Goal: Task Accomplishment & Management: Use online tool/utility

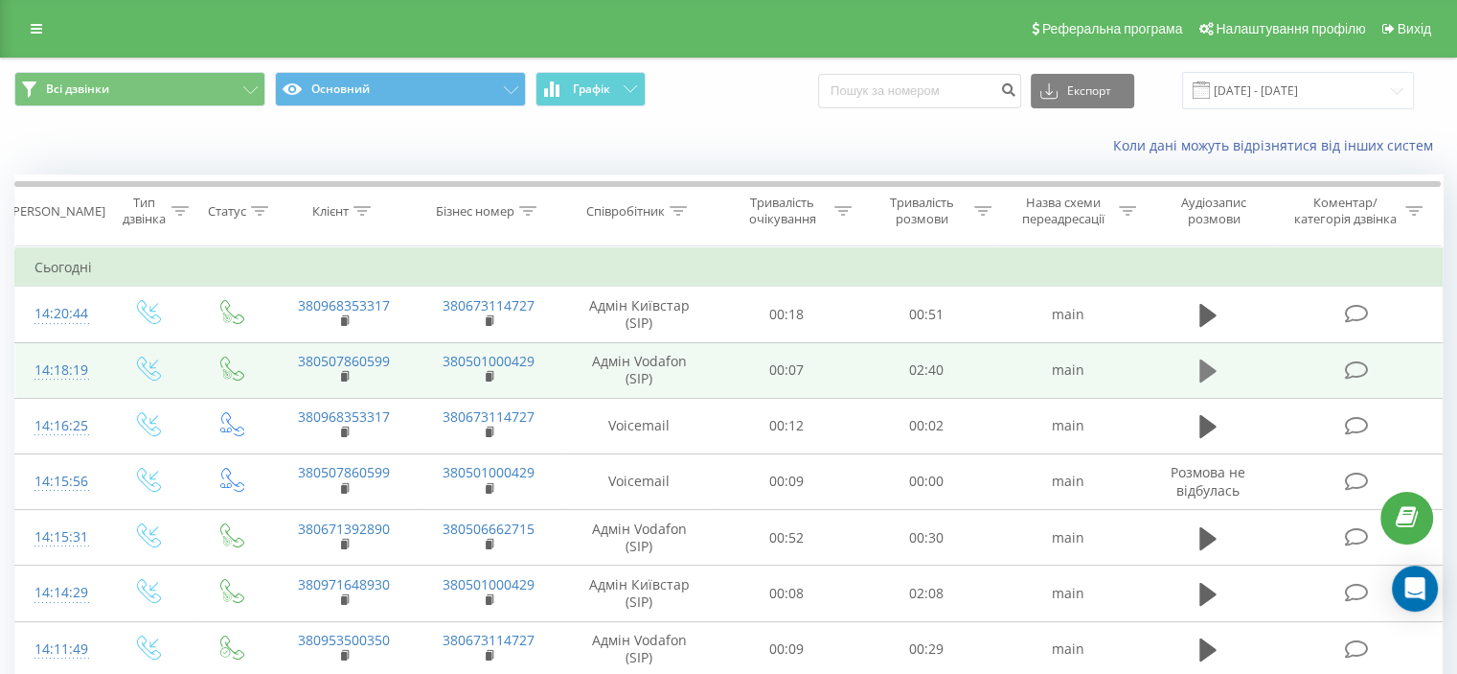
click at [1208, 370] on icon at bounding box center [1208, 370] width 17 height 23
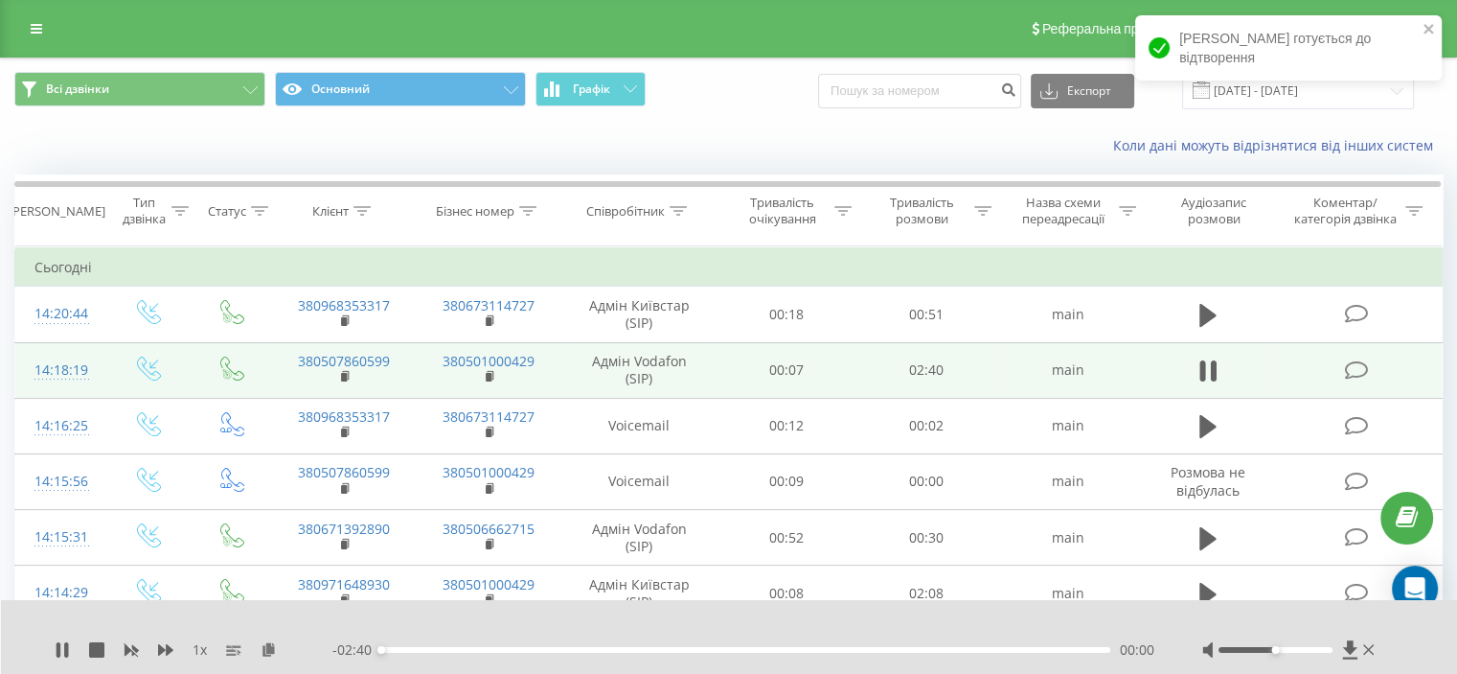
click at [1282, 650] on div at bounding box center [1276, 650] width 114 height 6
click at [1288, 650] on div "Accessibility label" at bounding box center [1287, 650] width 8 height 8
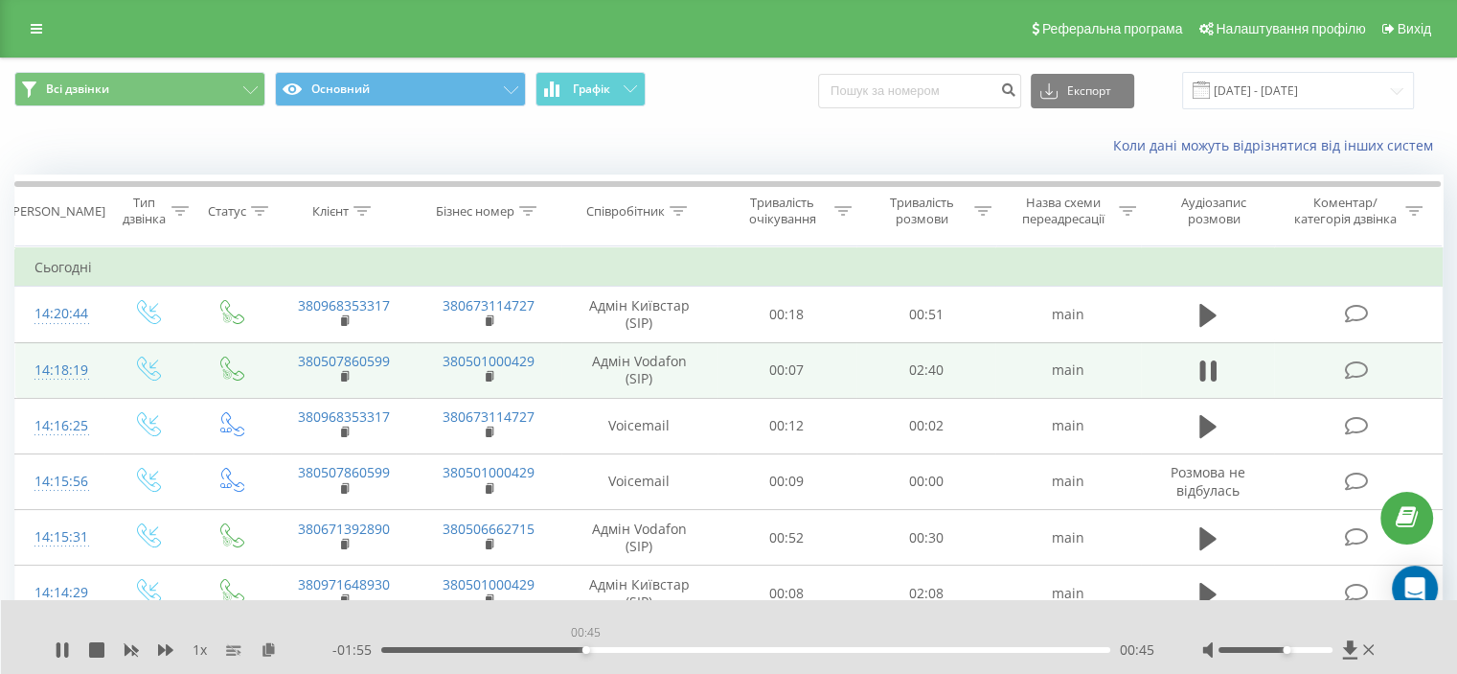
drag, startPoint x: 418, startPoint y: 650, endPoint x: 598, endPoint y: 654, distance: 180.2
click at [598, 654] on div "- 01:55 00:45 00:45" at bounding box center [743, 649] width 822 height 19
drag, startPoint x: 630, startPoint y: 650, endPoint x: 667, endPoint y: 651, distance: 36.4
click at [657, 651] on div "00:58" at bounding box center [745, 650] width 729 height 6
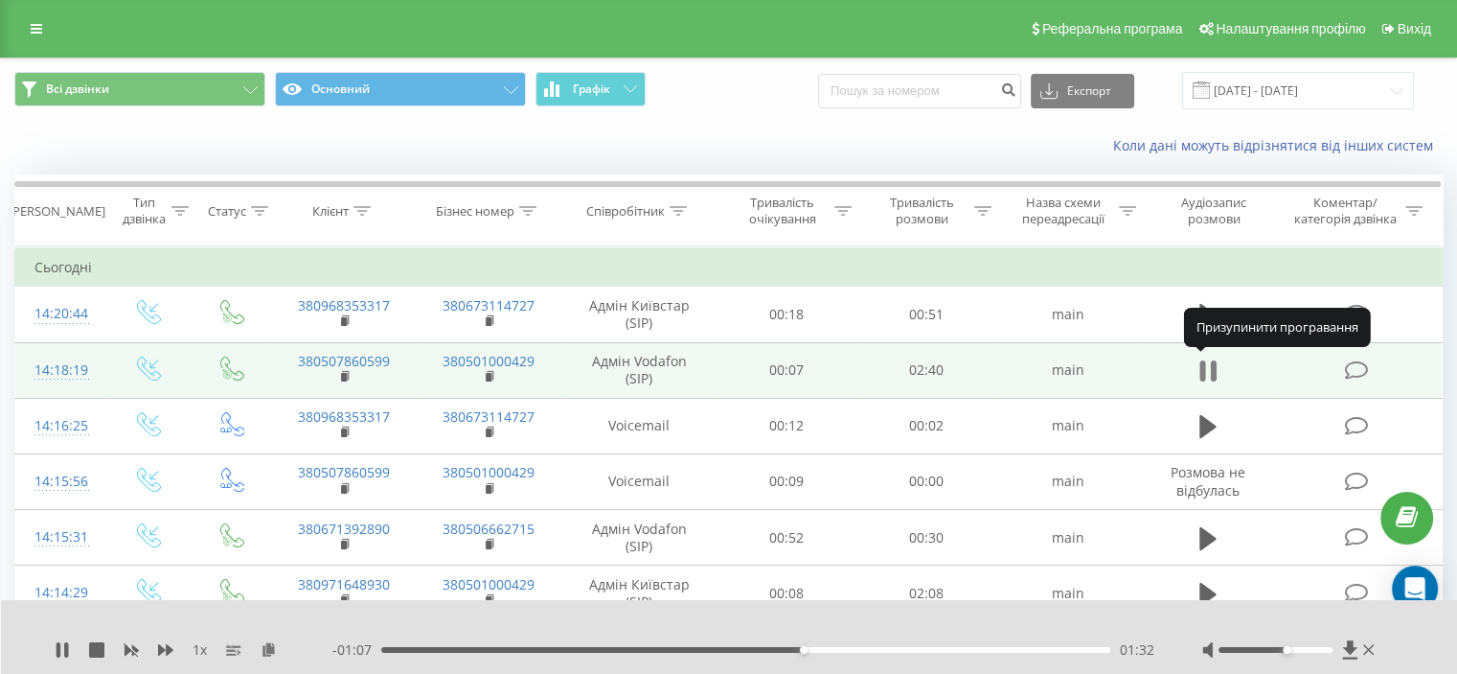
click at [1219, 371] on button at bounding box center [1208, 370] width 29 height 29
drag, startPoint x: 883, startPoint y: 643, endPoint x: 992, endPoint y: 645, distance: 108.3
click at [913, 643] on div "- 01:06 01:34 01:34" at bounding box center [743, 649] width 822 height 19
click at [1048, 650] on div "01:34" at bounding box center [745, 650] width 729 height 6
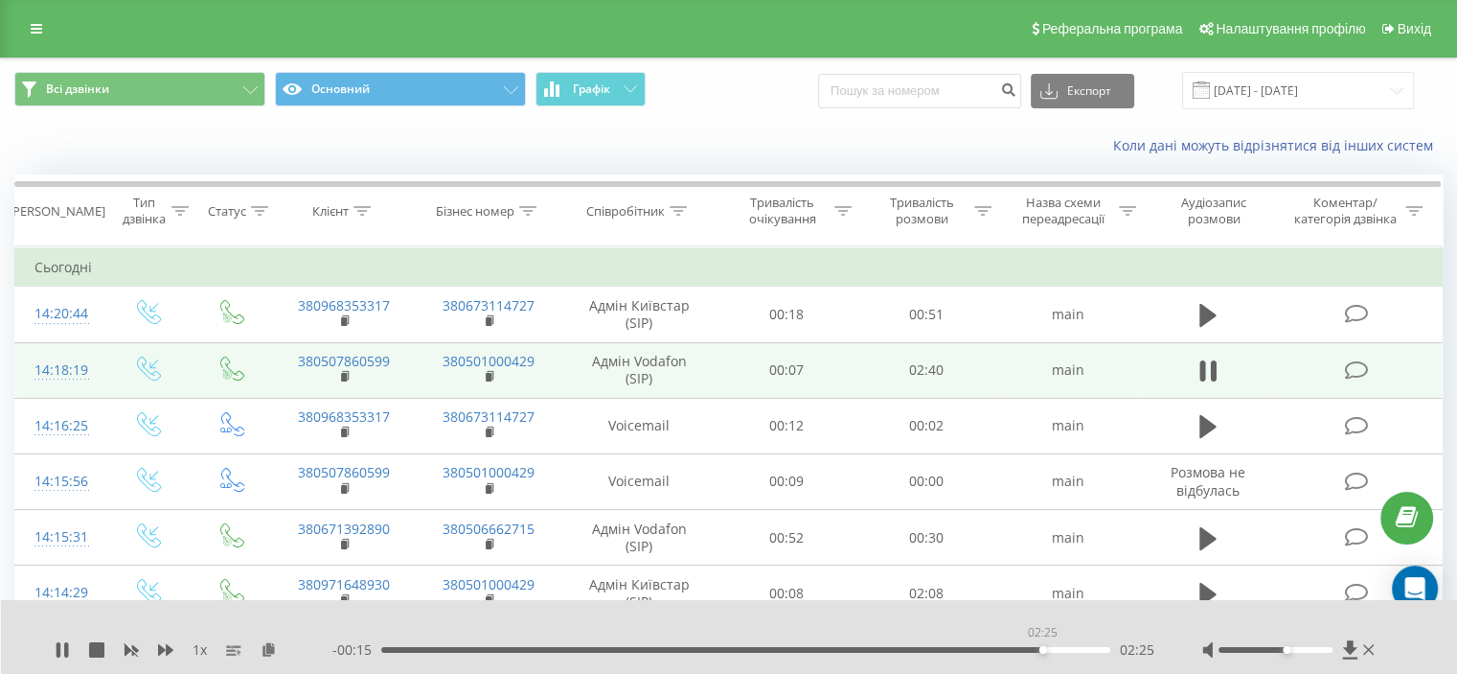
click at [1042, 647] on div "02:25" at bounding box center [745, 650] width 729 height 6
click at [1002, 652] on div "02:16" at bounding box center [745, 650] width 729 height 6
click at [997, 648] on div "02:15" at bounding box center [745, 650] width 729 height 6
click at [1207, 375] on icon at bounding box center [1208, 370] width 17 height 27
click at [255, 95] on button "Всі дзвінки" at bounding box center [139, 89] width 251 height 34
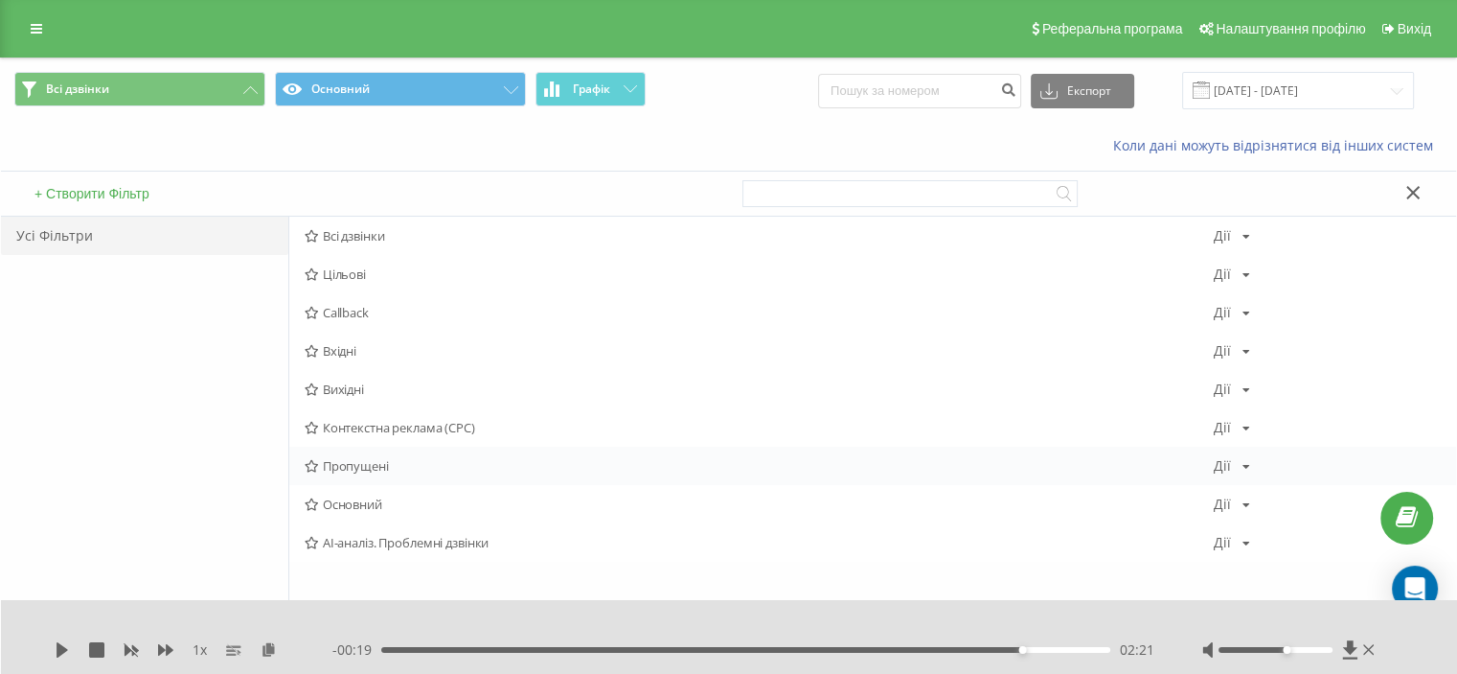
click at [382, 463] on span "Пропущені" at bounding box center [759, 465] width 909 height 13
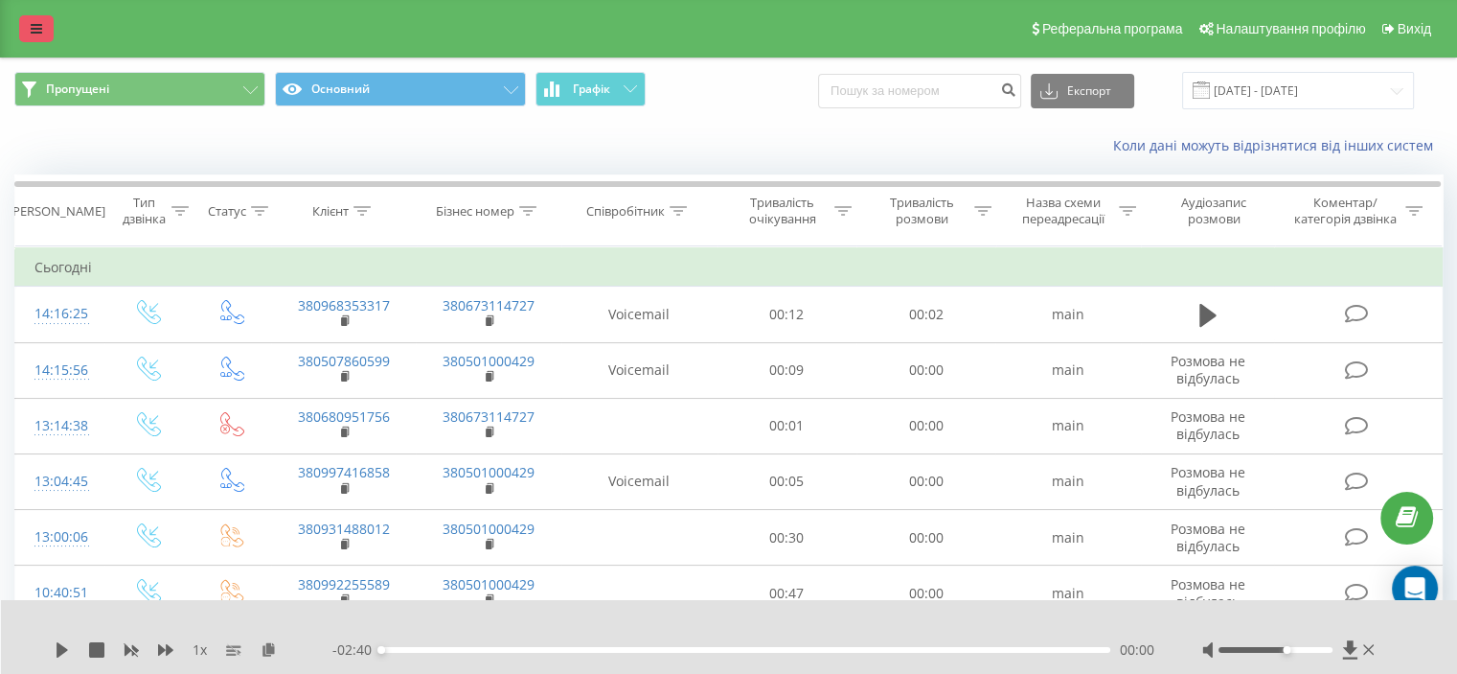
click at [29, 30] on link at bounding box center [36, 28] width 34 height 27
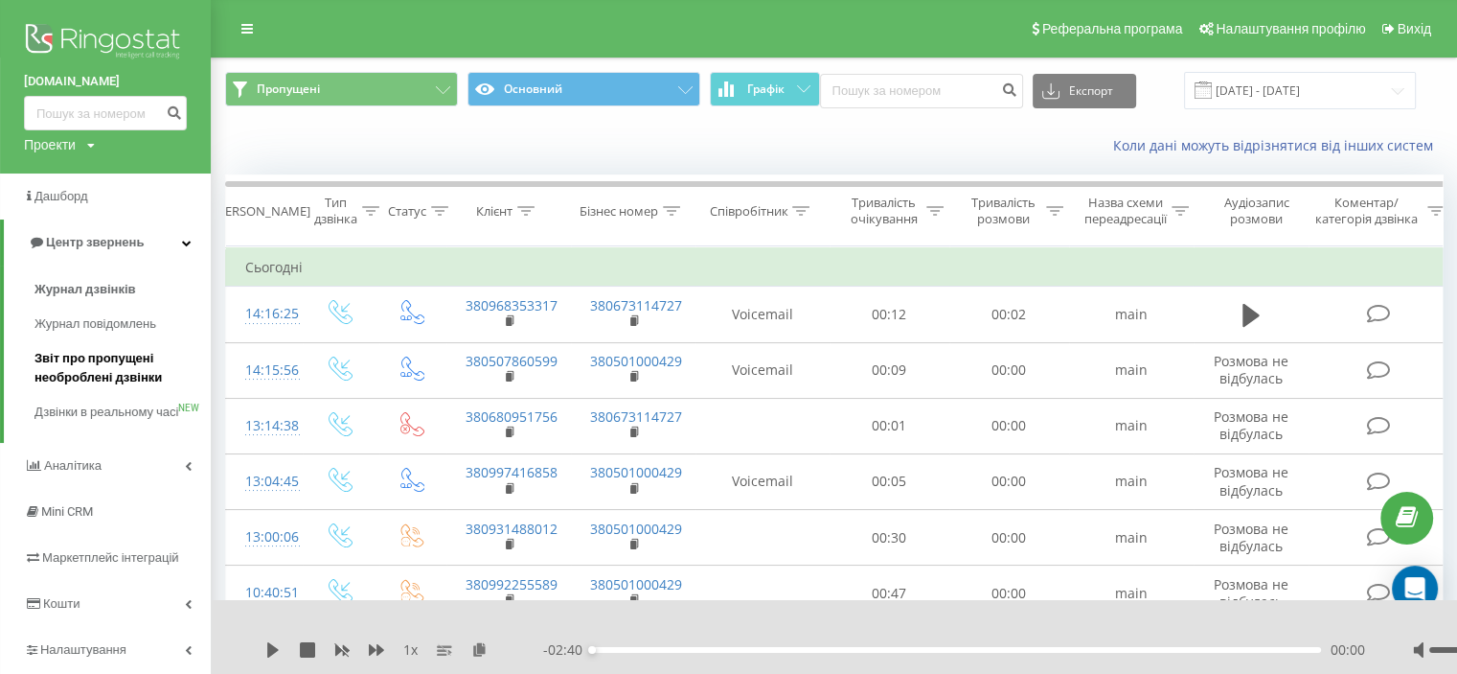
click at [128, 369] on span "Звіт про пропущені необроблені дзвінки" at bounding box center [117, 368] width 167 height 38
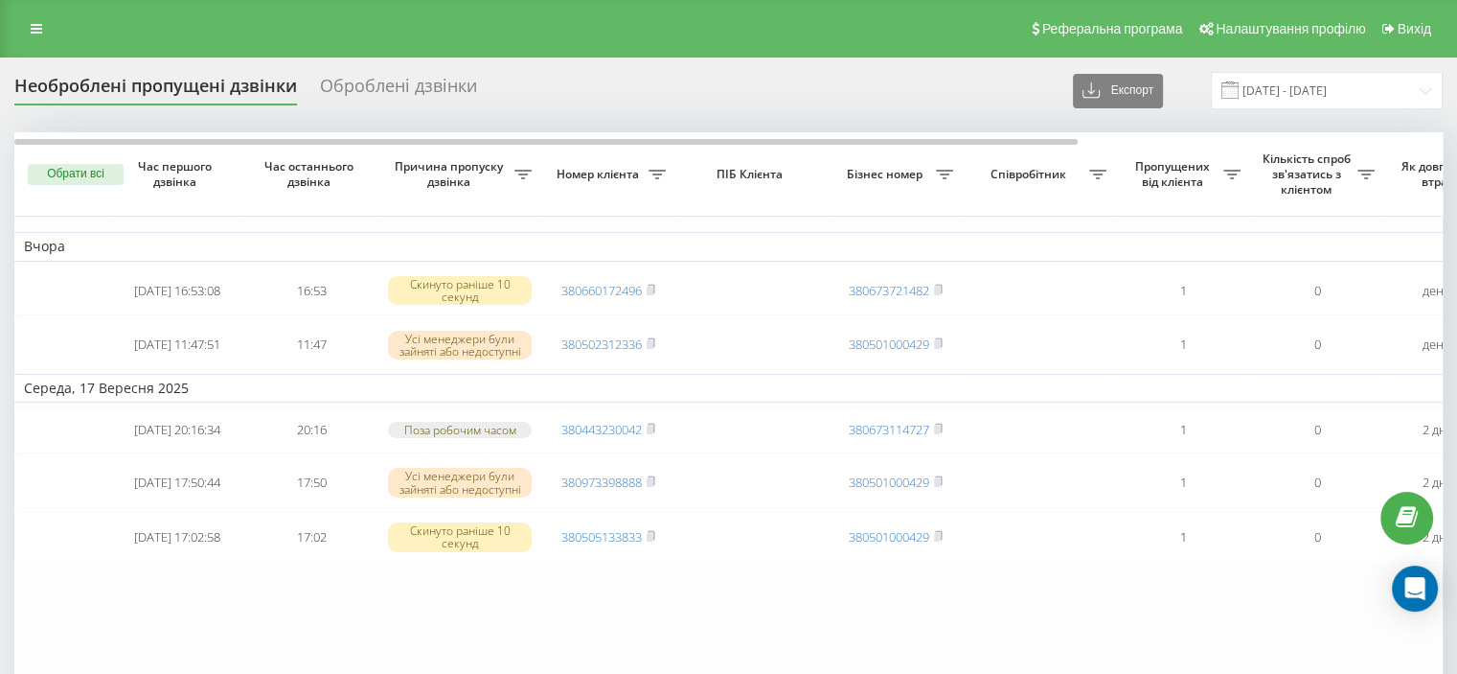
click at [1191, 168] on span "Пропущених від клієнта" at bounding box center [1175, 174] width 98 height 30
click at [1204, 175] on span "Пропущених від клієнта" at bounding box center [1175, 174] width 98 height 30
click at [1235, 85] on input "[DATE] - [DATE]" at bounding box center [1327, 90] width 232 height 37
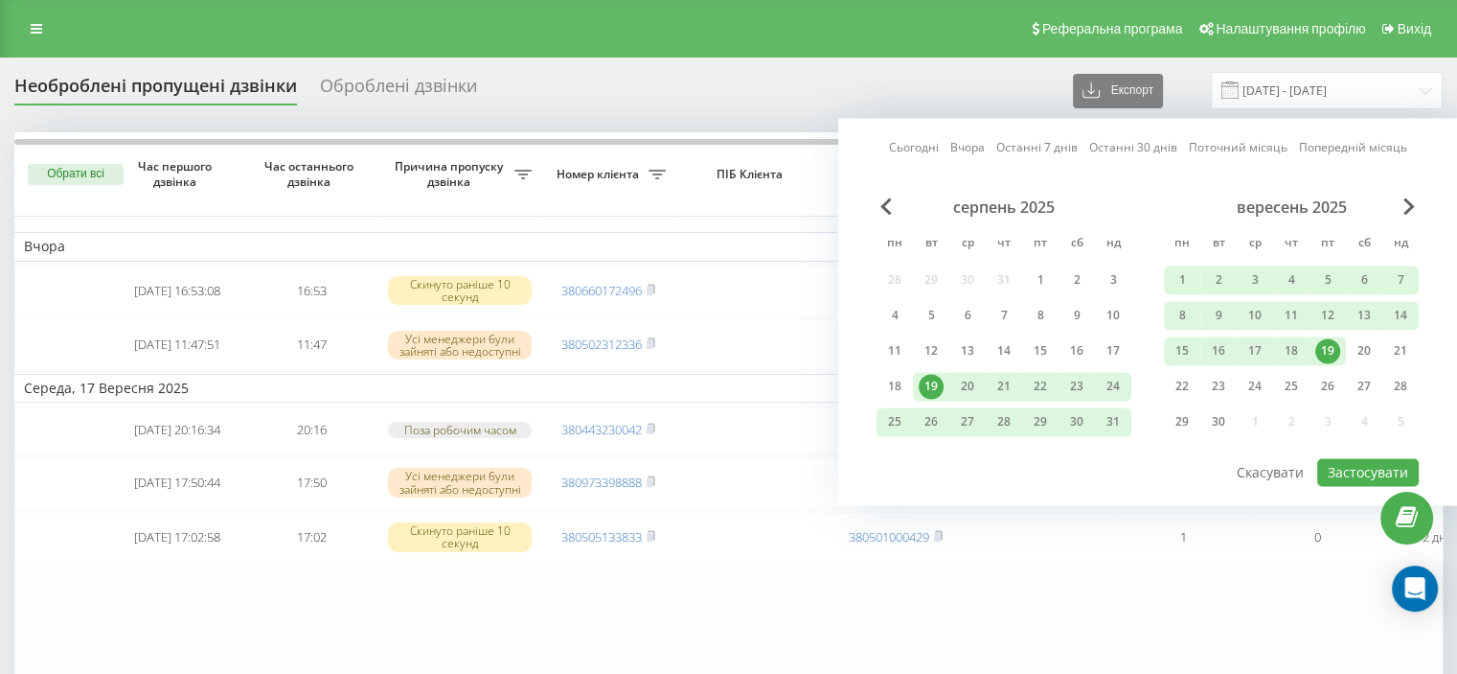
click at [943, 385] on div "19" at bounding box center [931, 386] width 25 height 25
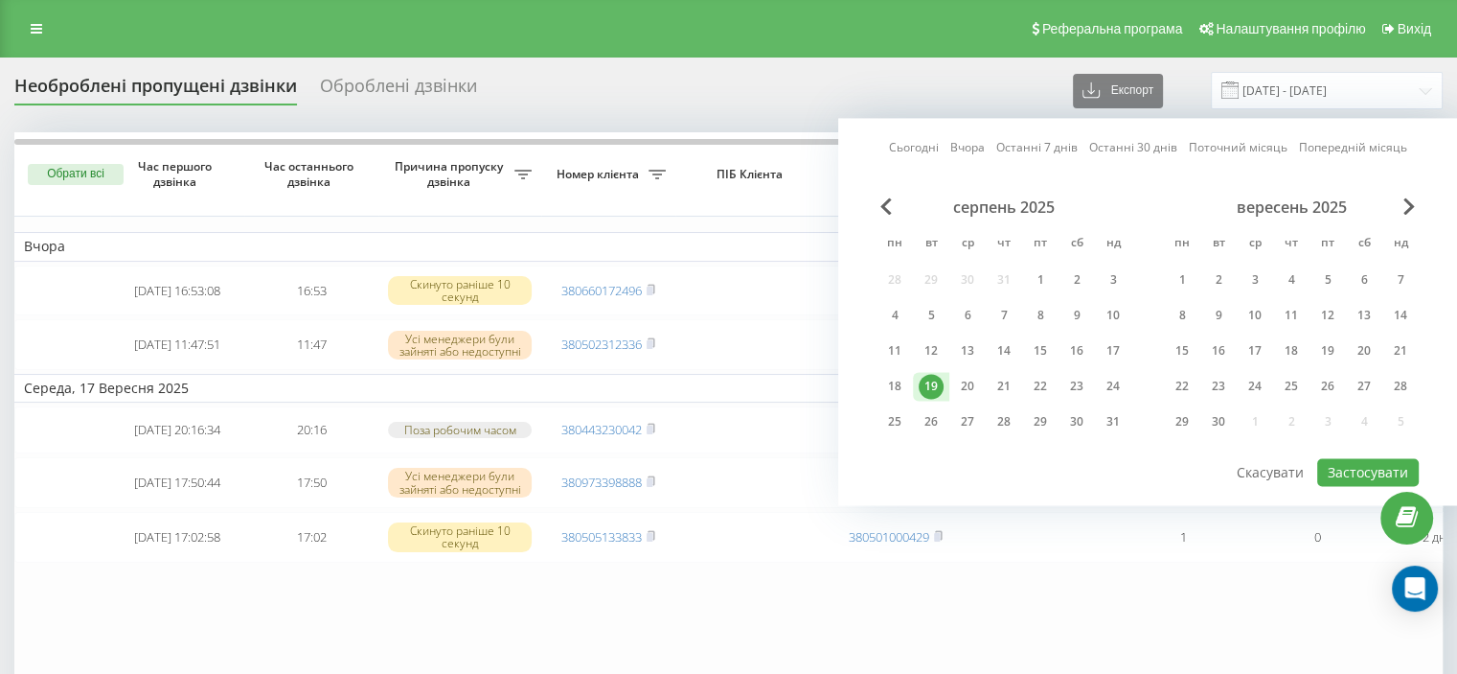
click at [928, 384] on div "19" at bounding box center [931, 386] width 25 height 25
click at [1326, 348] on div "19" at bounding box center [1328, 350] width 25 height 25
click at [1355, 458] on button "Застосувати" at bounding box center [1368, 472] width 102 height 28
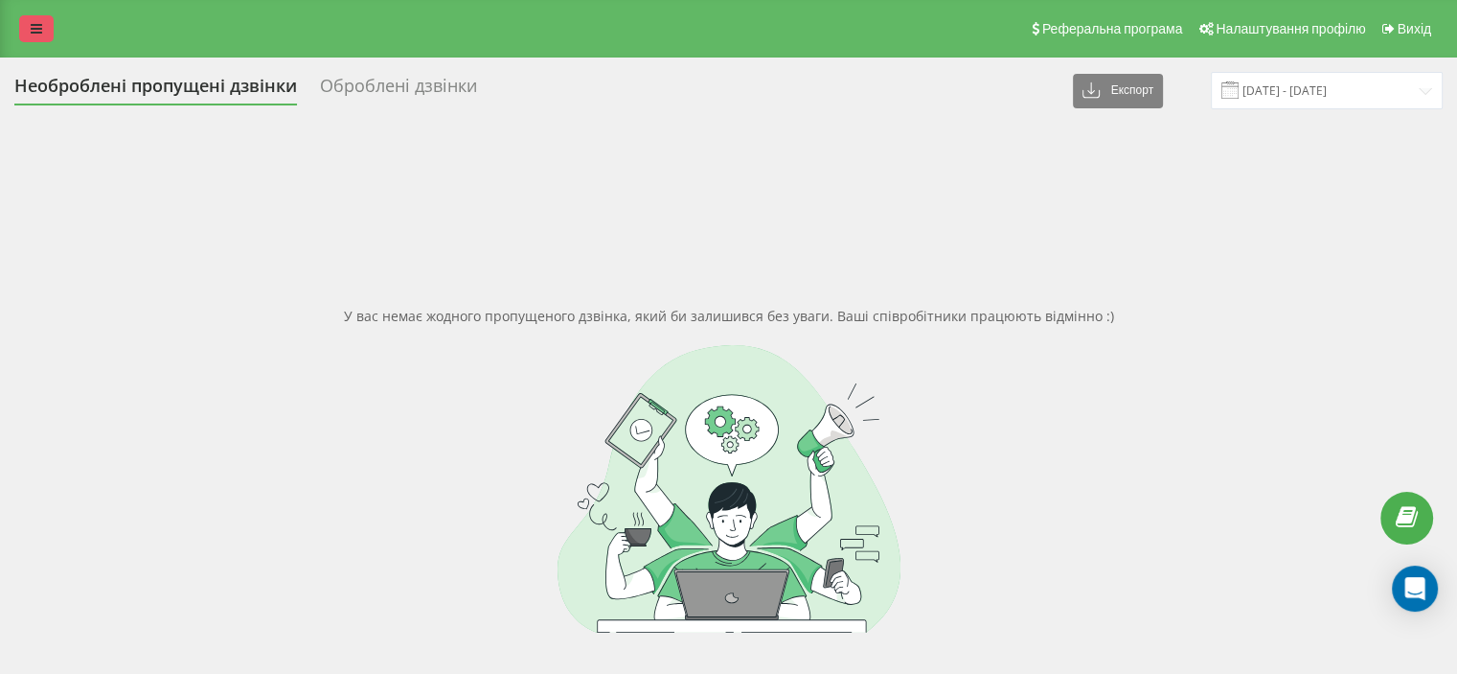
click at [47, 34] on link at bounding box center [36, 28] width 34 height 27
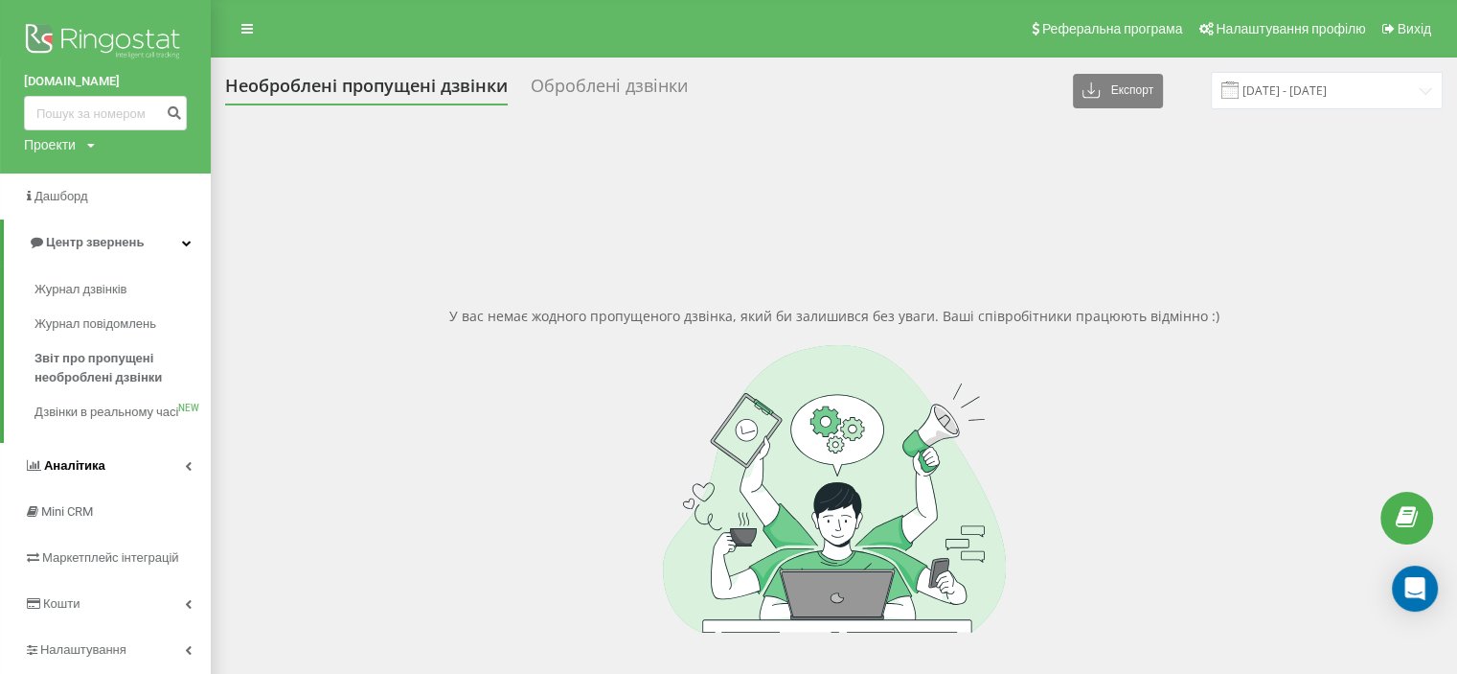
click at [88, 472] on span "Аналiтика" at bounding box center [74, 465] width 61 height 14
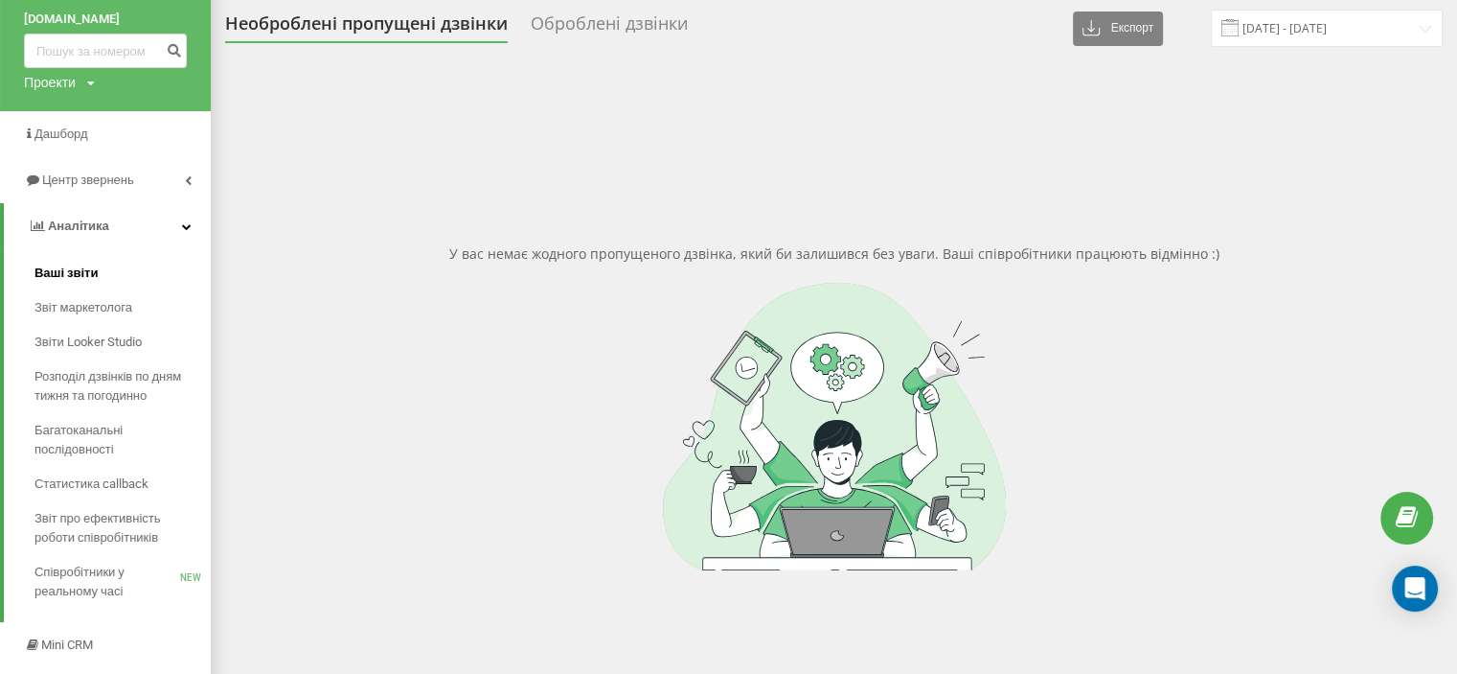
scroll to position [96, 0]
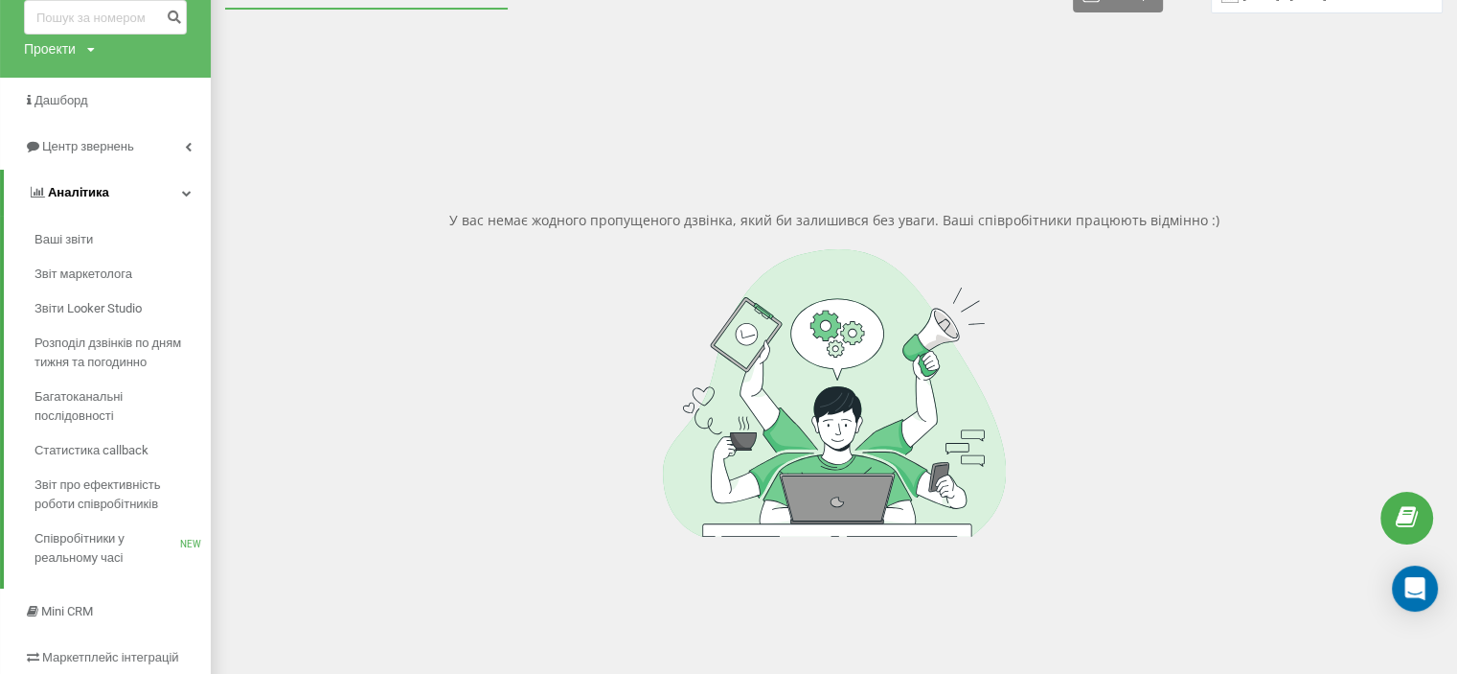
click at [184, 191] on icon at bounding box center [187, 193] width 10 height 10
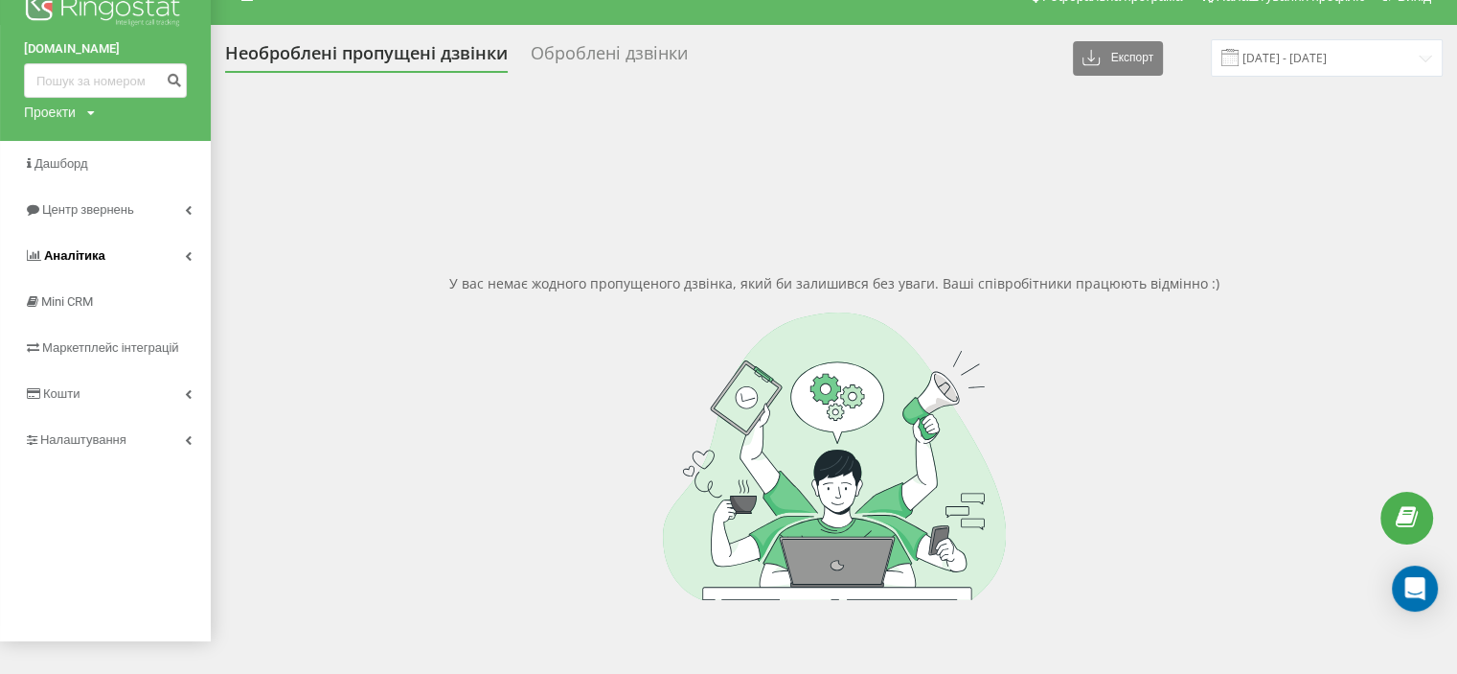
scroll to position [0, 0]
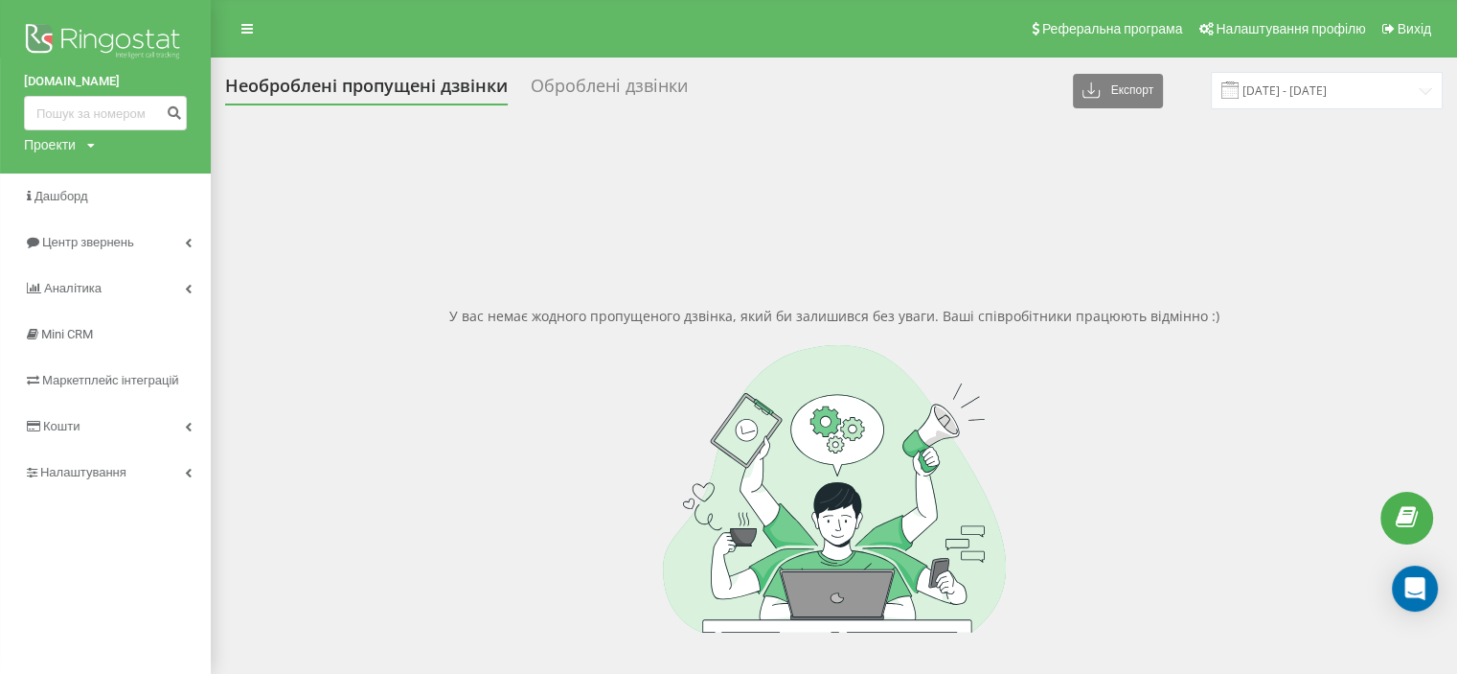
type input "19.08.2025 - 19.09.2025"
drag, startPoint x: 30, startPoint y: 2, endPoint x: 322, endPoint y: 192, distance: 348.4
click at [322, 192] on div "У вас немає жодного пропущеного дзвінка, який би залишився без уваги. Ваші спів…" at bounding box center [834, 469] width 1218 height 674
click at [243, 35] on icon at bounding box center [246, 28] width 11 height 13
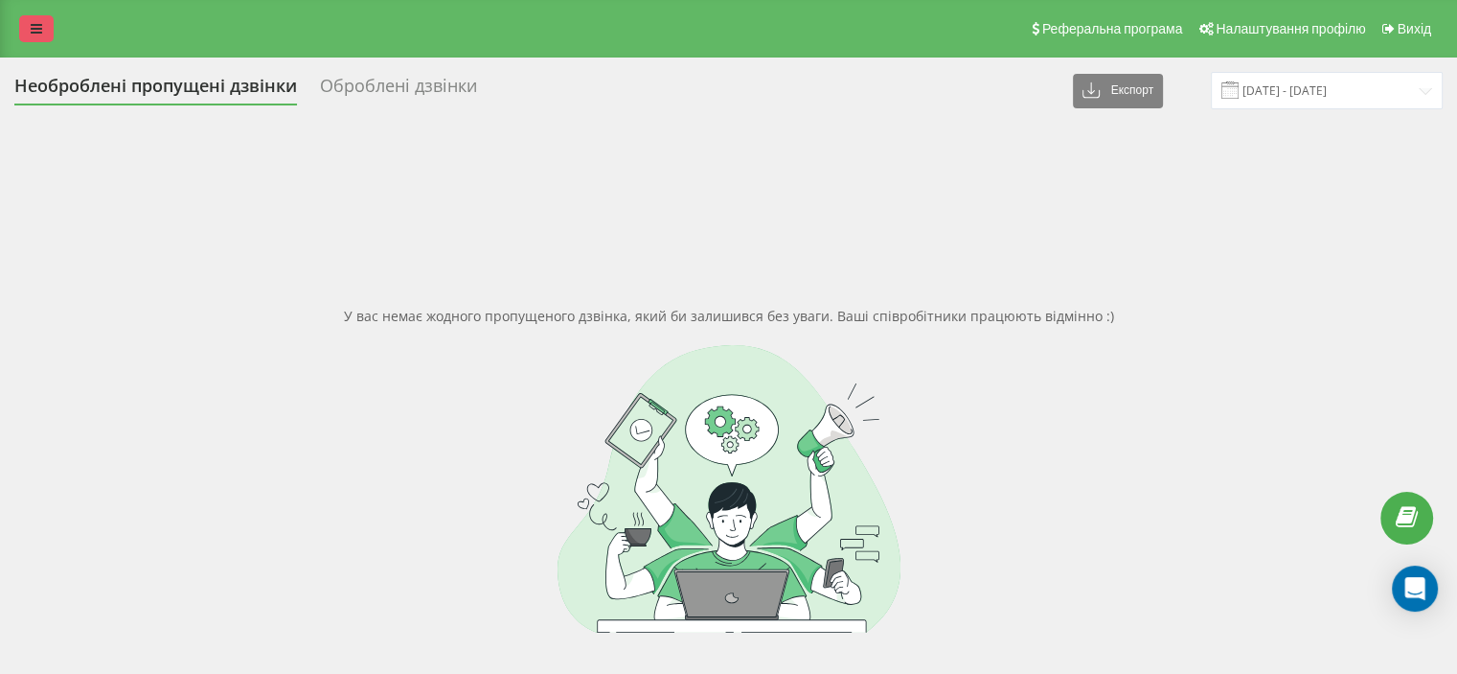
click at [36, 26] on icon at bounding box center [36, 28] width 11 height 13
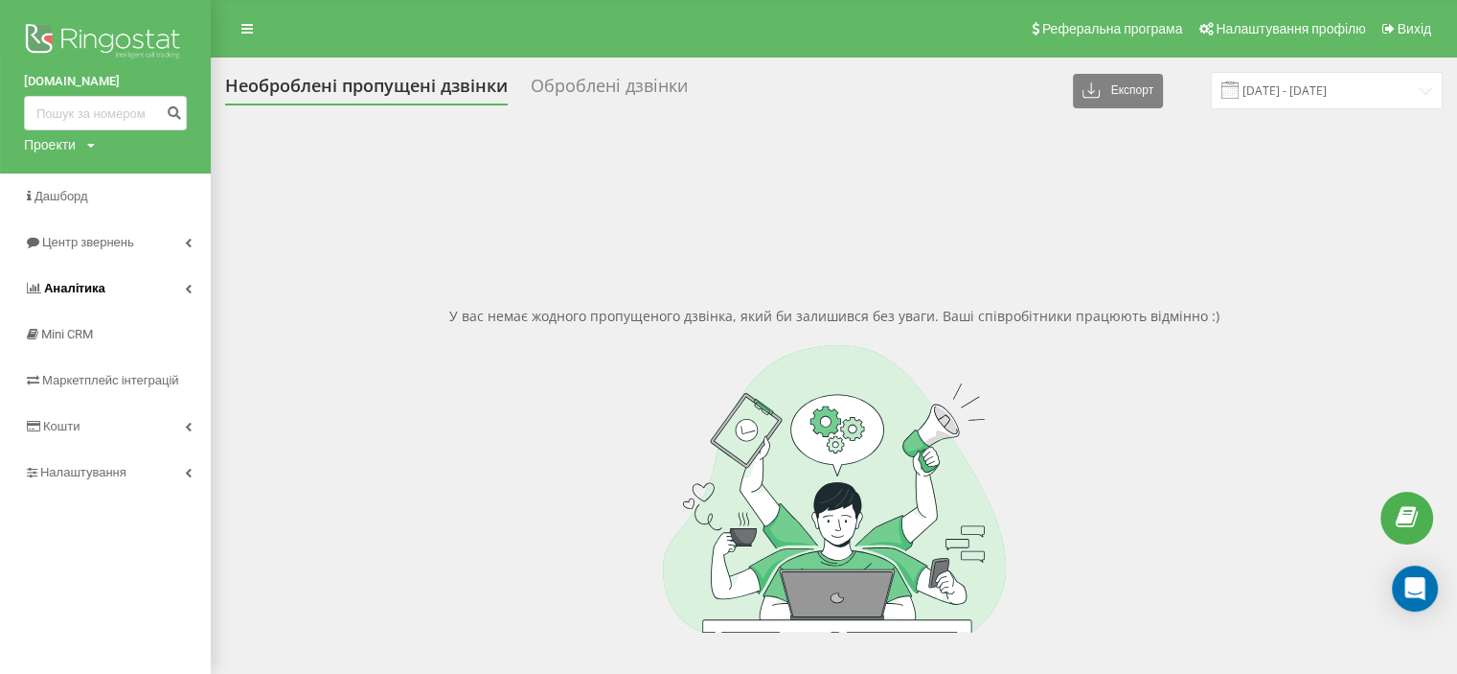
click at [79, 283] on span "Аналiтика" at bounding box center [74, 288] width 61 height 14
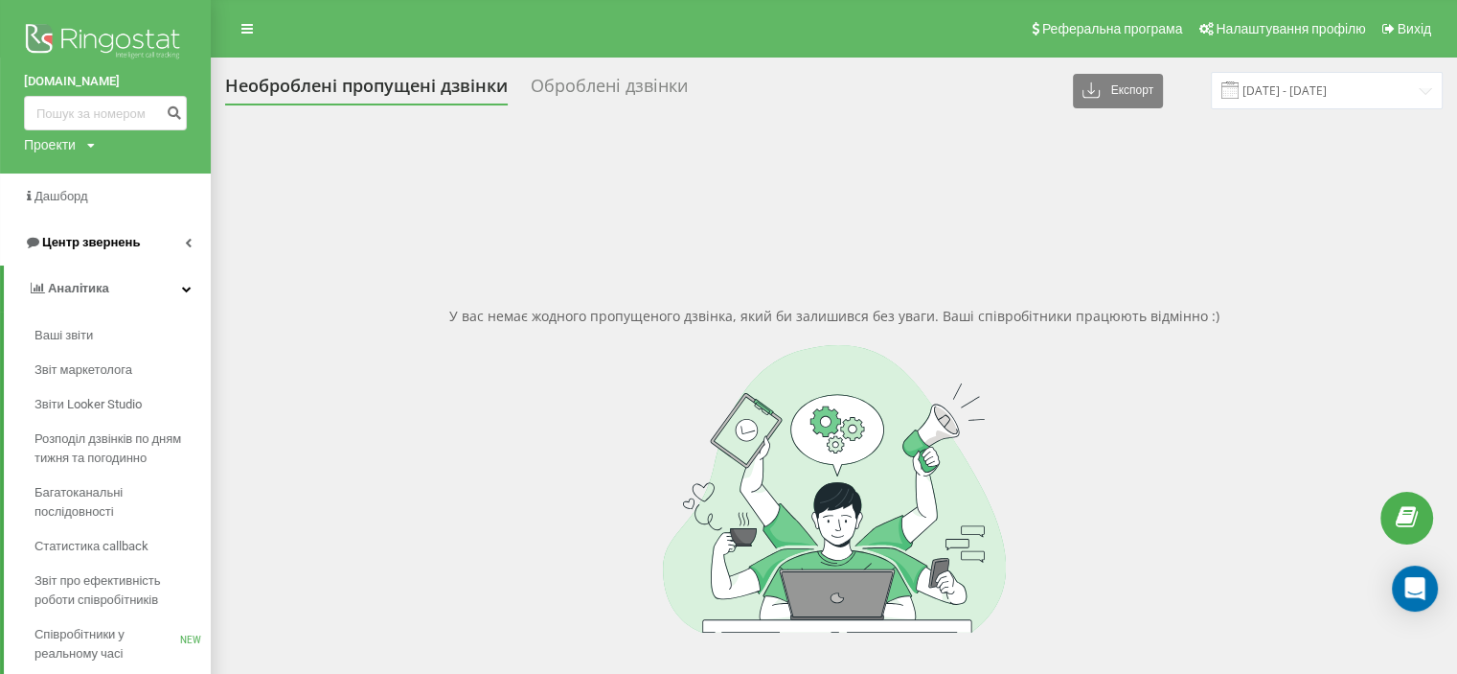
click at [105, 245] on span "Центр звернень" at bounding box center [91, 242] width 98 height 14
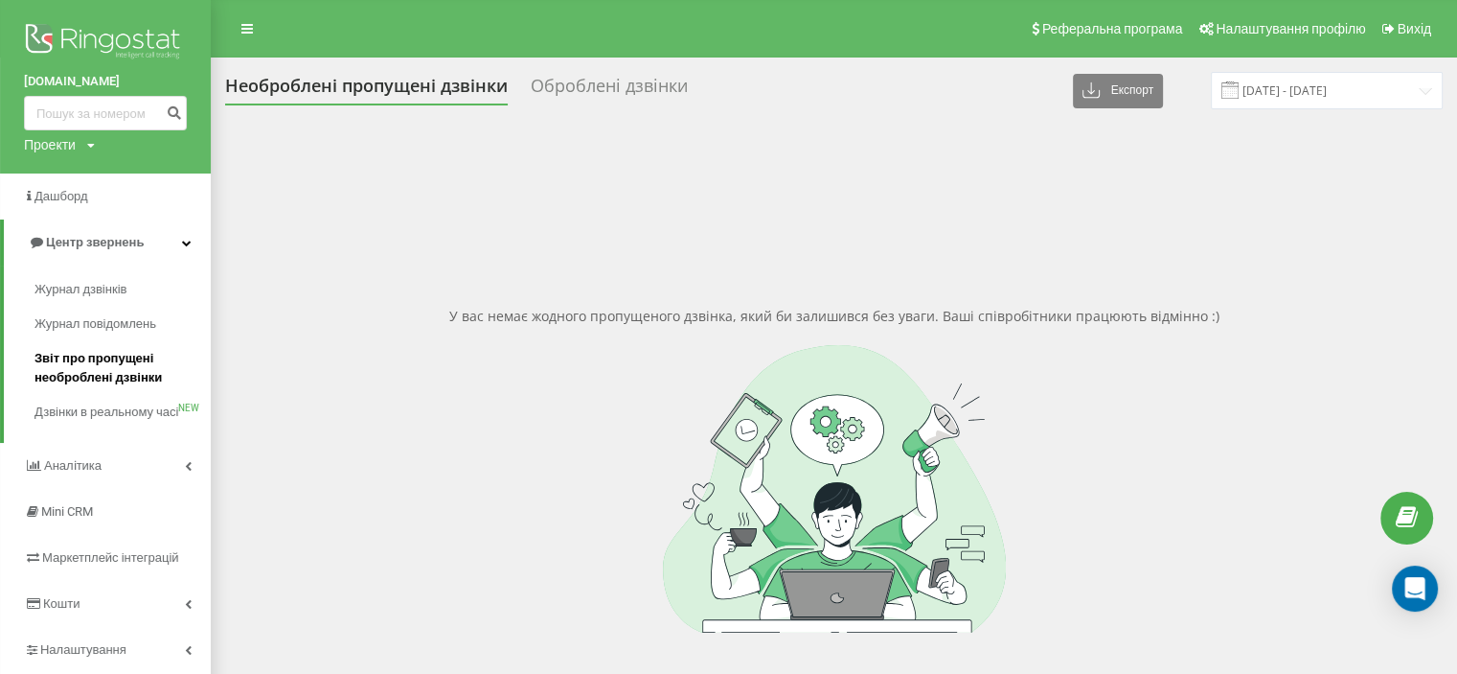
click at [111, 375] on span "Звіт про пропущені необроблені дзвінки" at bounding box center [117, 368] width 167 height 38
click at [109, 367] on span "Звіт про пропущені необроблені дзвінки" at bounding box center [117, 368] width 167 height 38
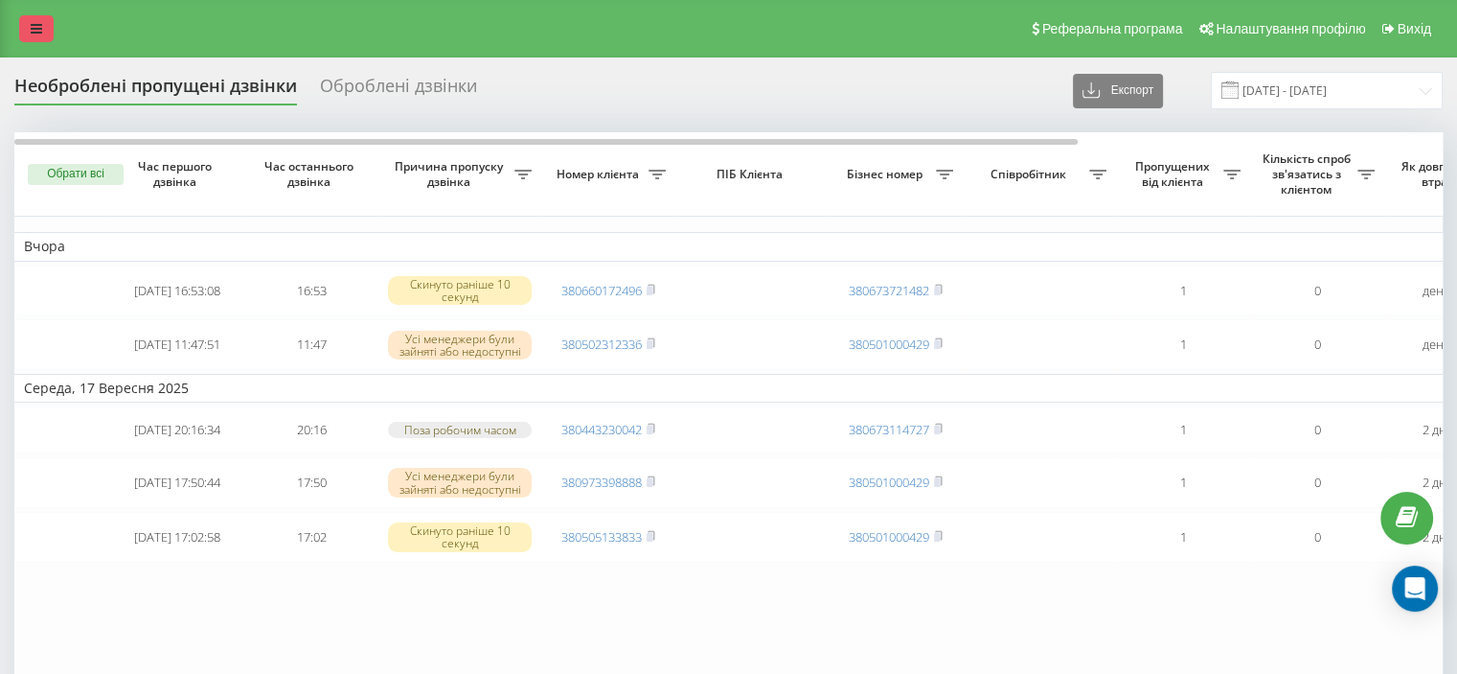
click at [37, 34] on icon at bounding box center [36, 28] width 11 height 13
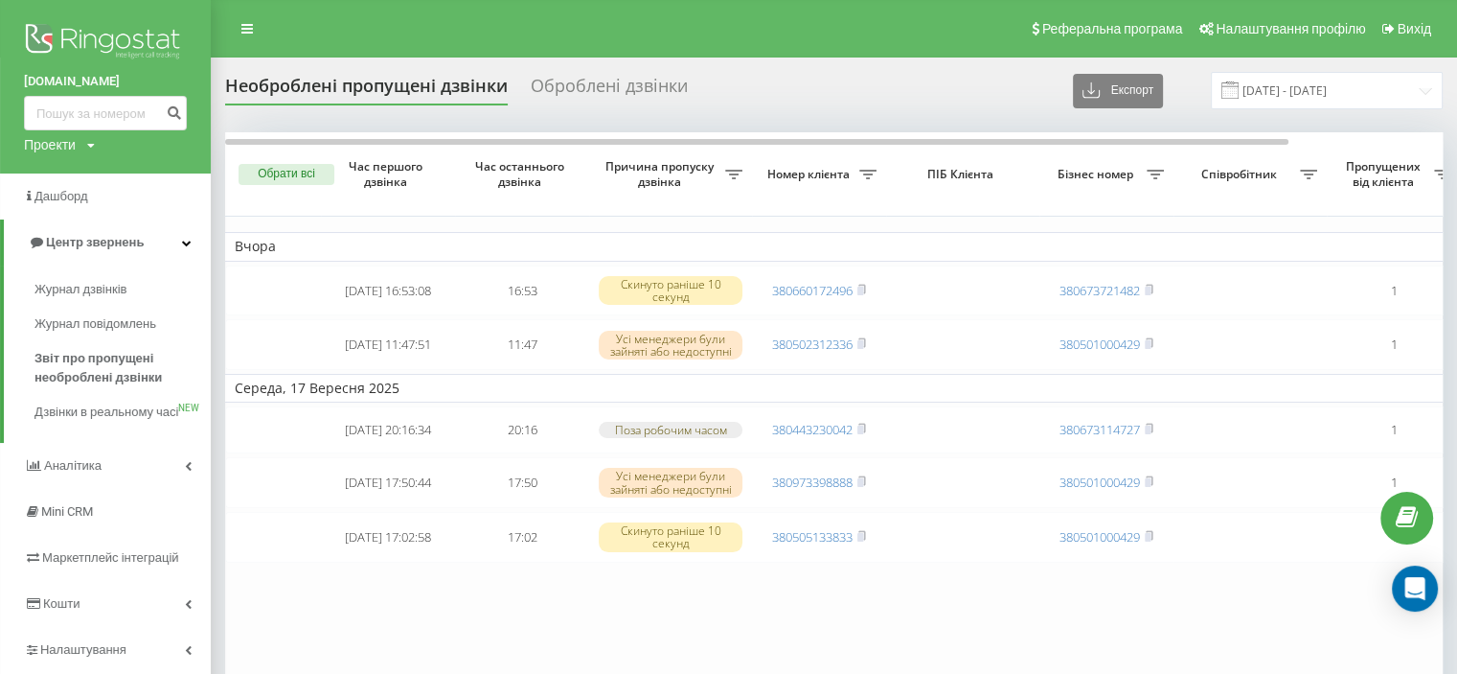
click at [352, 76] on div "Необроблені пропущені дзвінки" at bounding box center [366, 91] width 283 height 30
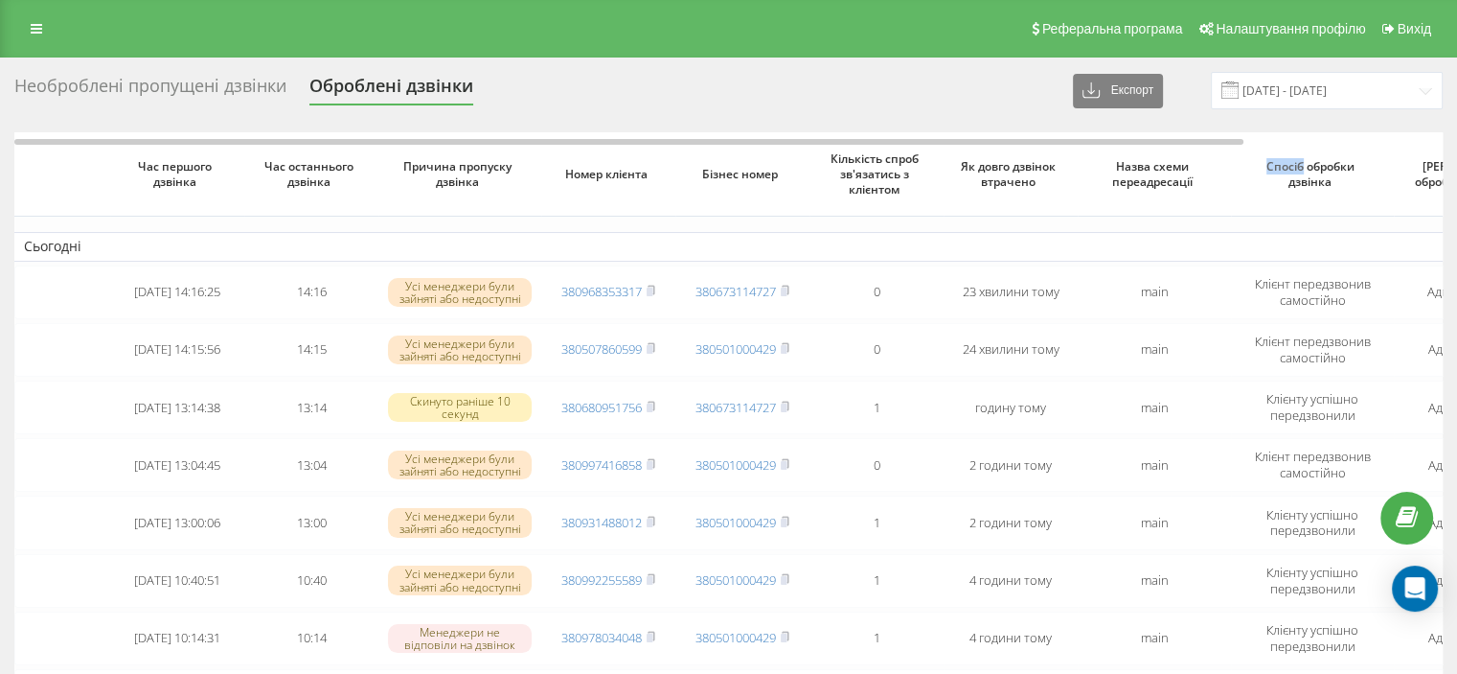
drag, startPoint x: 1246, startPoint y: 141, endPoint x: 1303, endPoint y: 144, distance: 57.6
click at [1303, 144] on th "Спосіб обробки дзвінка" at bounding box center [1312, 174] width 163 height 84
click at [1283, 143] on th "Спосіб обробки дзвінка" at bounding box center [1312, 174] width 163 height 84
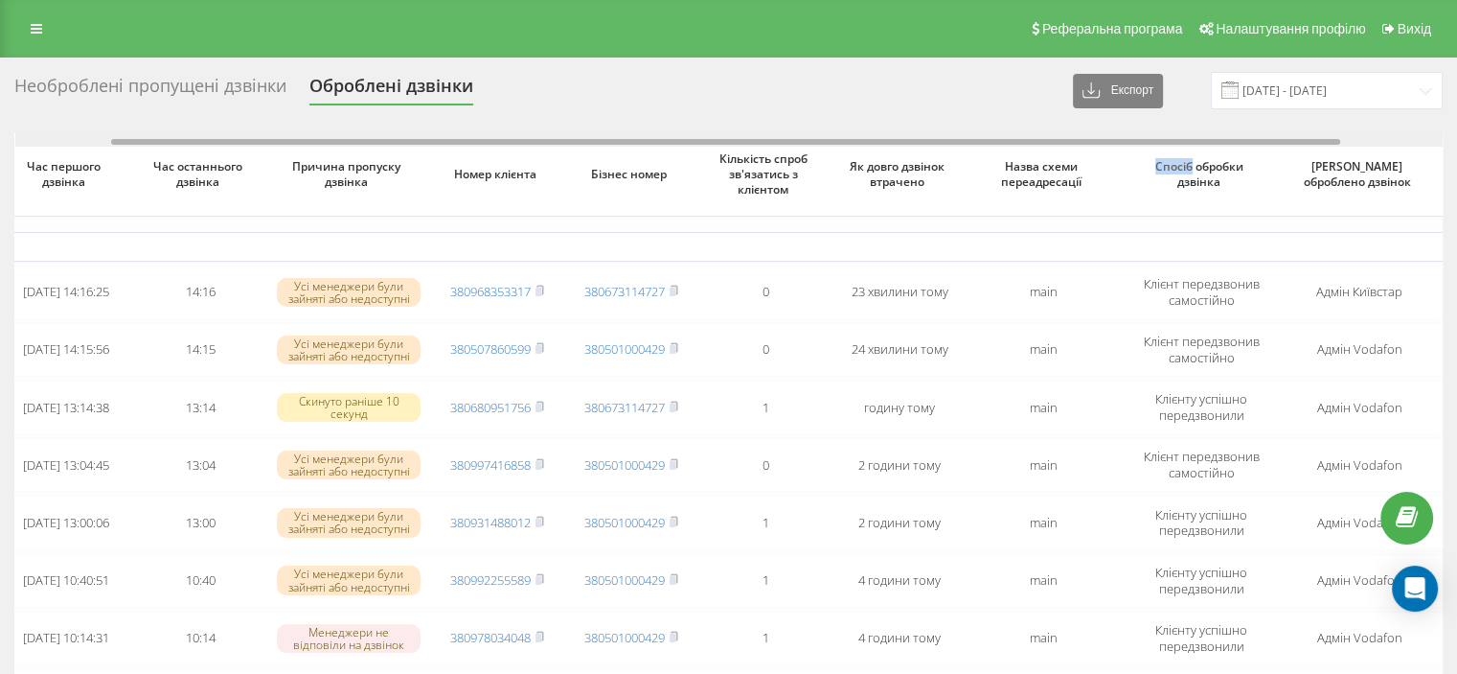
scroll to position [0, 138]
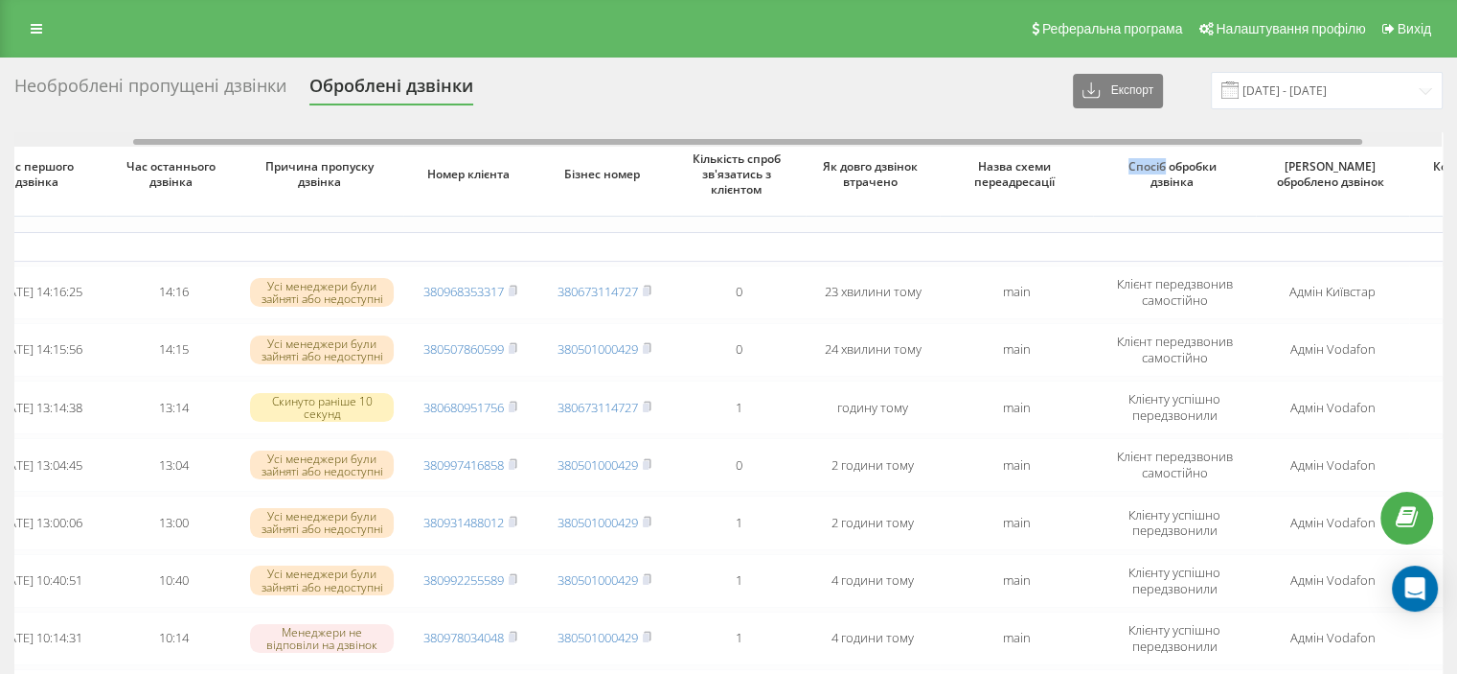
drag, startPoint x: 1196, startPoint y: 140, endPoint x: 1315, endPoint y: 149, distance: 119.1
click at [1315, 149] on div "Час першого дзвінка Час останнього дзвінка Причина пропуску дзвінка Номер клієн…" at bounding box center [728, 645] width 1429 height 1027
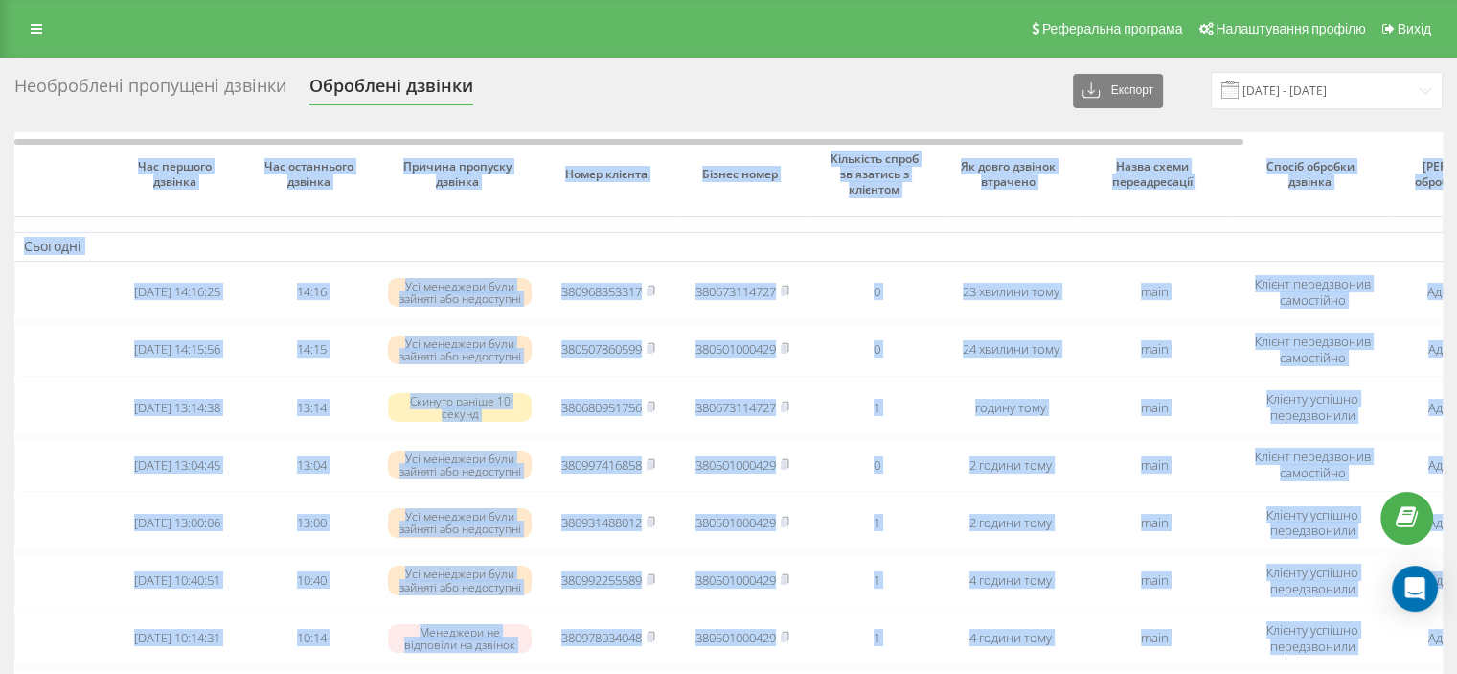
drag, startPoint x: 96, startPoint y: 141, endPoint x: 8, endPoint y: 141, distance: 88.2
click at [4, 141] on div "Необроблені пропущені дзвінки Оброблені дзвінки Експорт .csv .xlsx 19.08.2025 -…" at bounding box center [728, 615] width 1457 height 1117
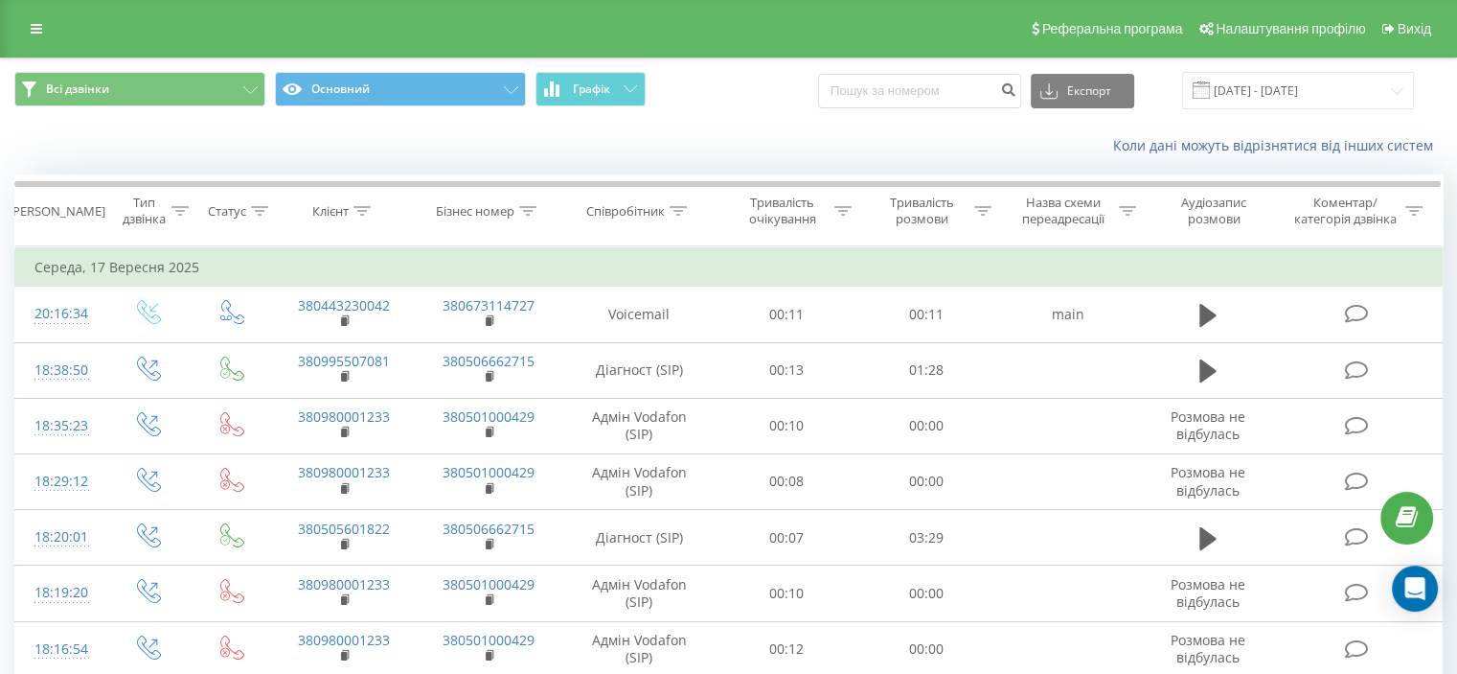
click at [1210, 93] on span at bounding box center [1201, 89] width 17 height 17
click at [1391, 87] on input "[DATE] - [DATE]" at bounding box center [1298, 90] width 232 height 37
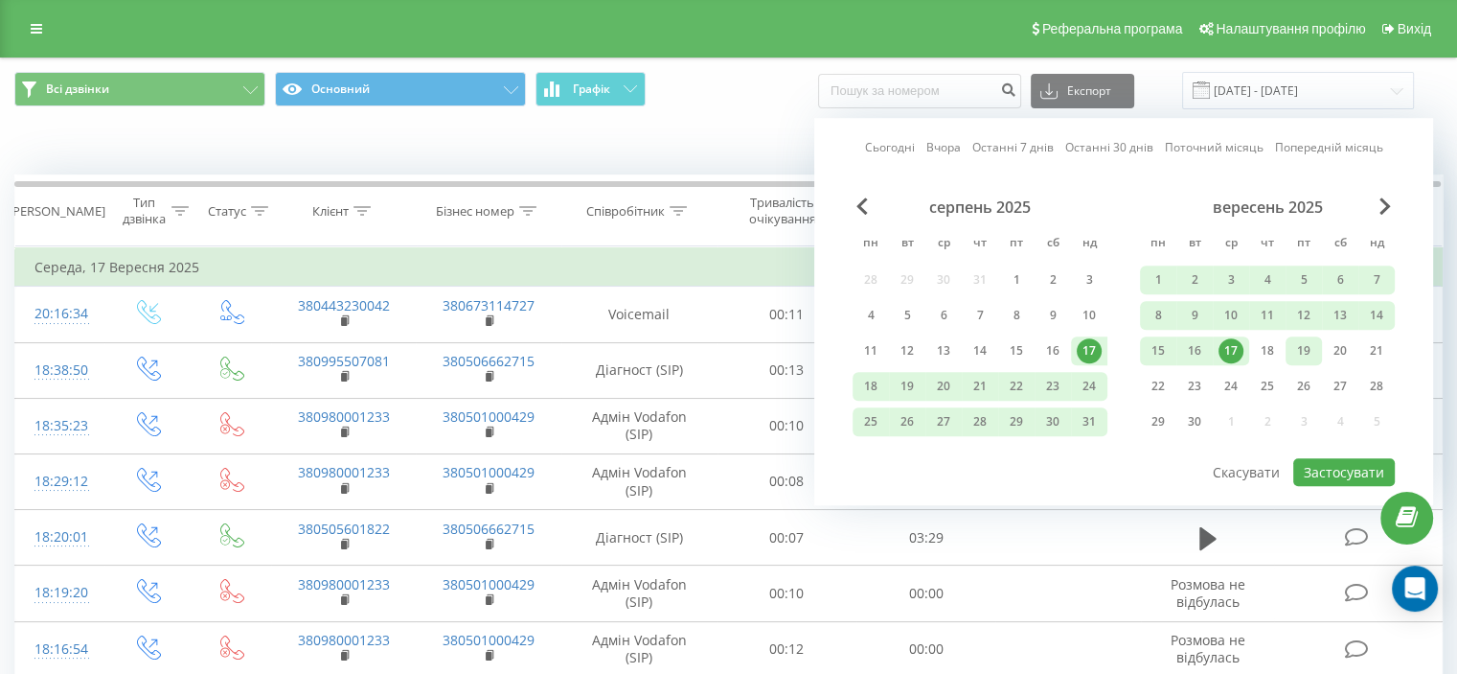
click at [1302, 345] on div "19" at bounding box center [1304, 350] width 25 height 25
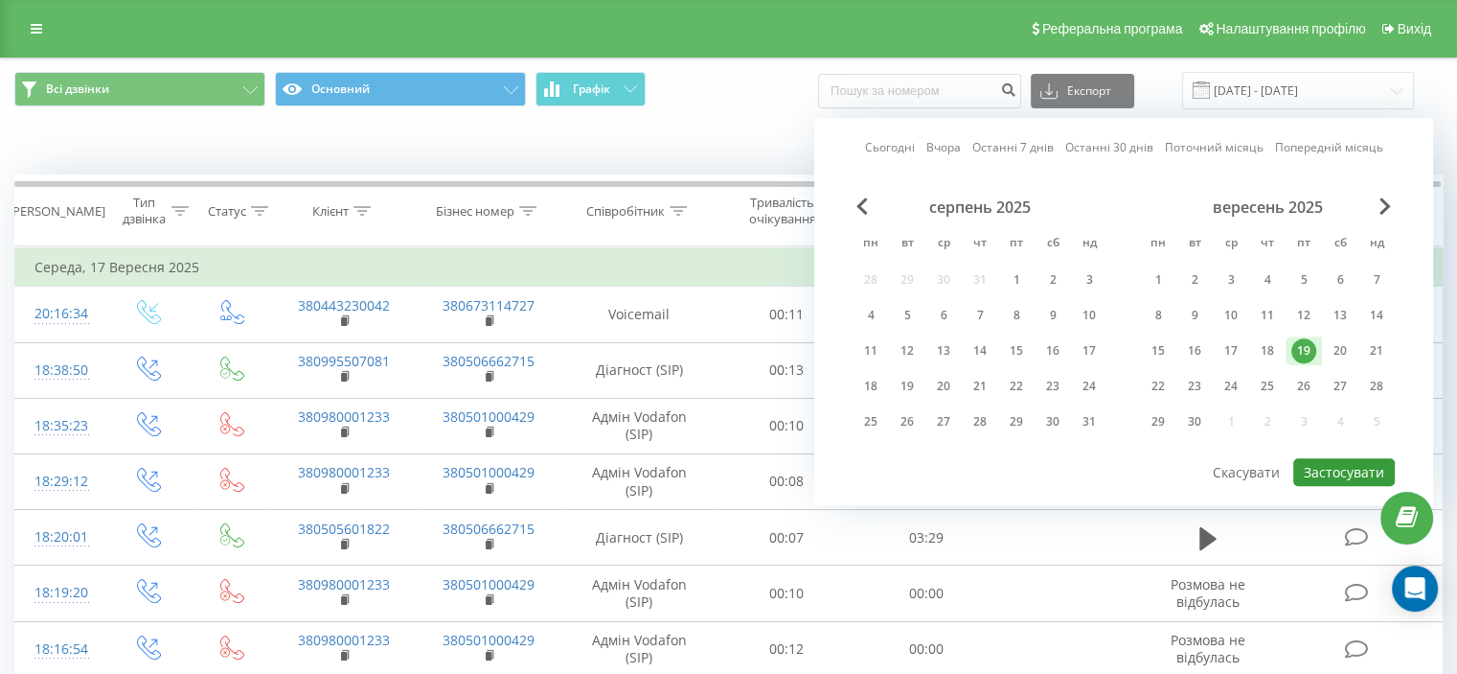
drag, startPoint x: 1338, startPoint y: 468, endPoint x: 1350, endPoint y: 462, distance: 13.7
click at [1339, 468] on button "Застосувати" at bounding box center [1345, 472] width 102 height 28
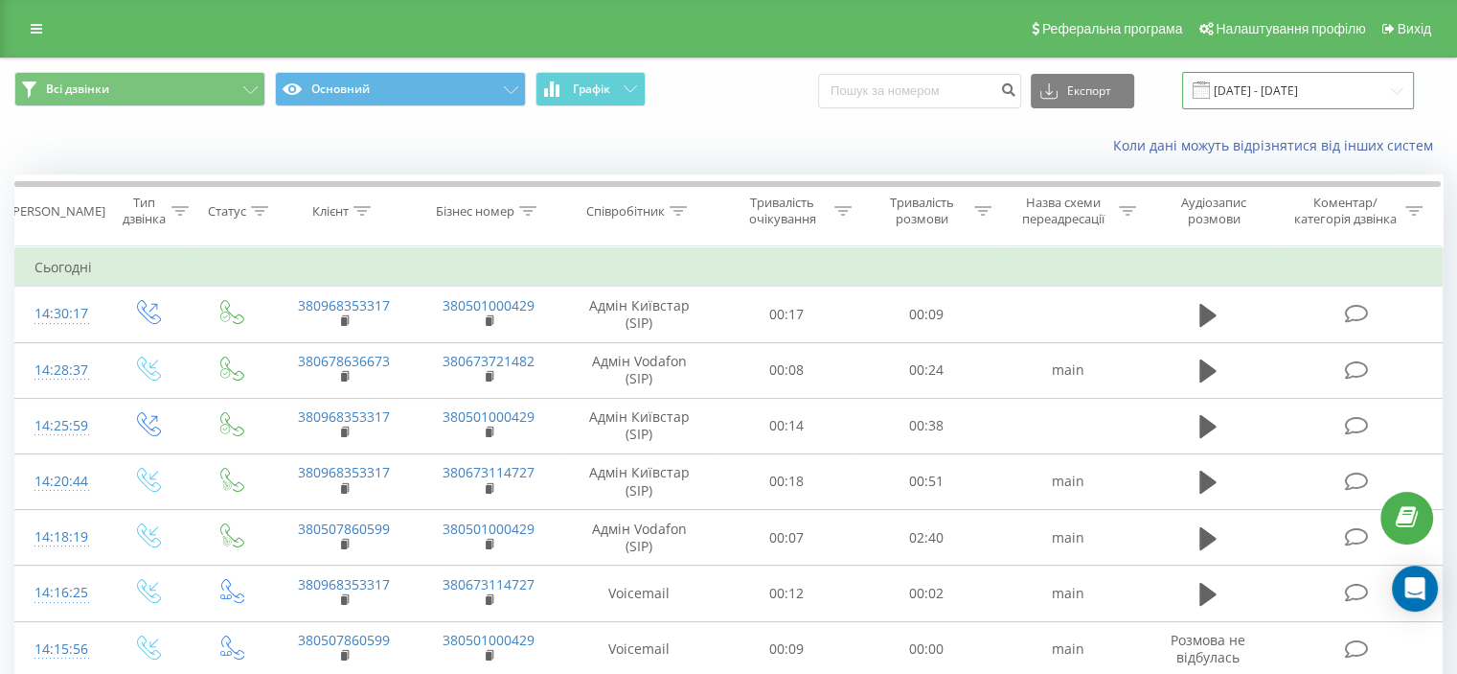
click at [1233, 93] on input "[DATE] - [DATE]" at bounding box center [1298, 90] width 232 height 37
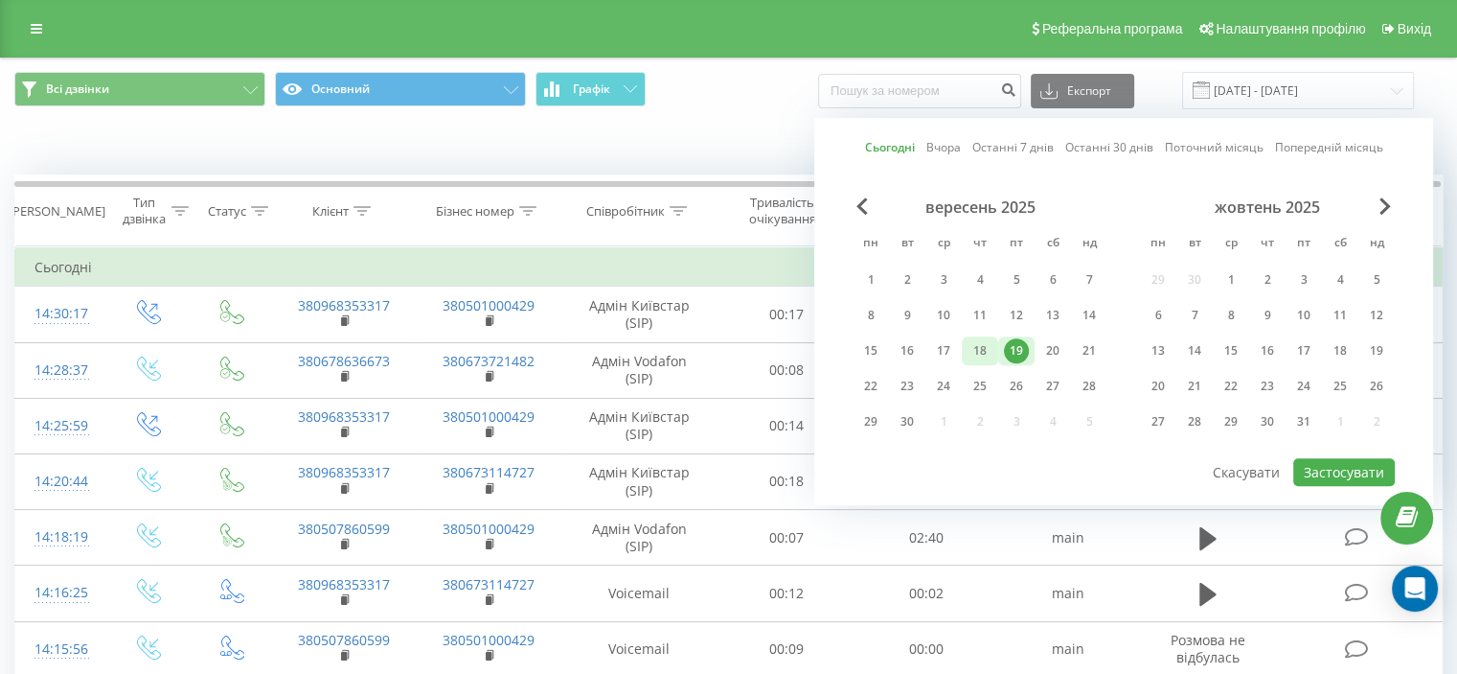
click at [972, 356] on div "18" at bounding box center [980, 350] width 25 height 25
drag, startPoint x: 976, startPoint y: 346, endPoint x: 1014, endPoint y: 348, distance: 37.4
click at [1013, 348] on div "15 16 17 18 19 20 21" at bounding box center [980, 350] width 255 height 29
click at [1014, 348] on div "19" at bounding box center [1016, 350] width 25 height 25
click at [1343, 463] on button "Застосувати" at bounding box center [1345, 472] width 102 height 28
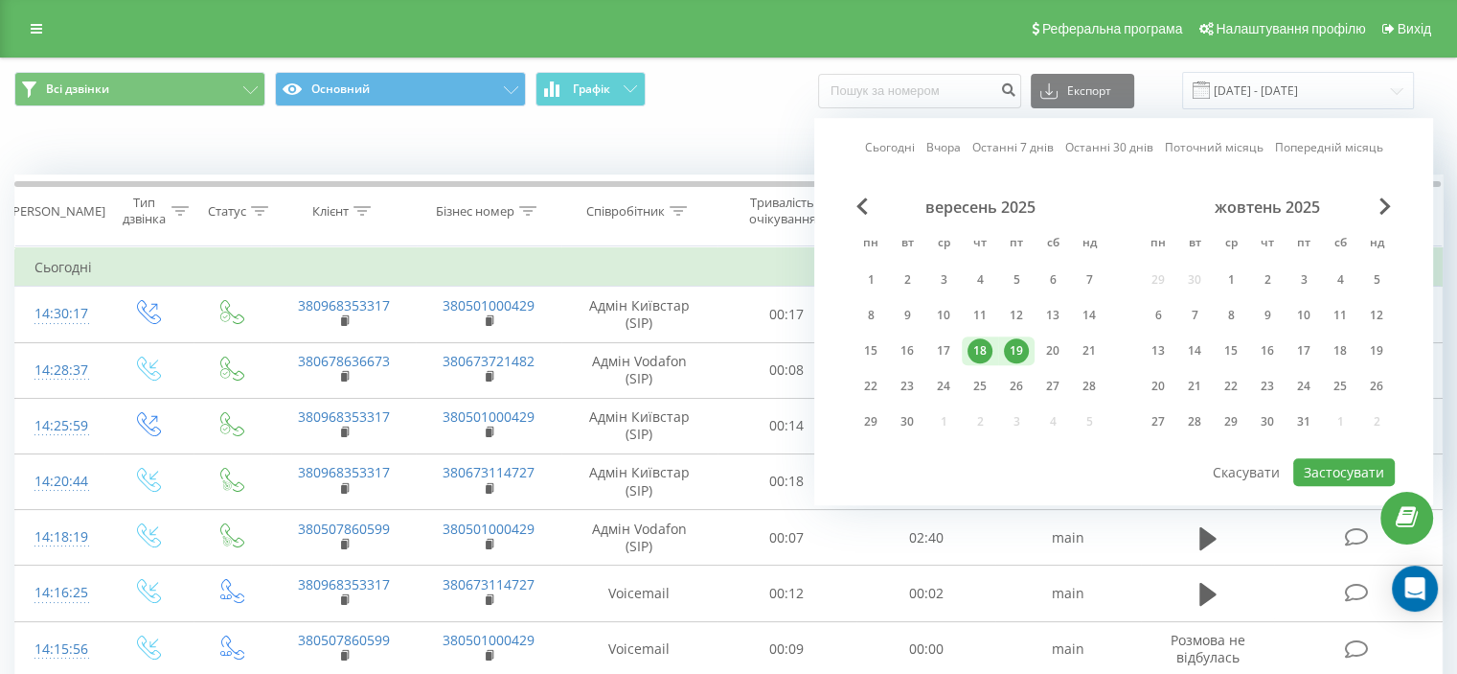
type input "[DATE] - [DATE]"
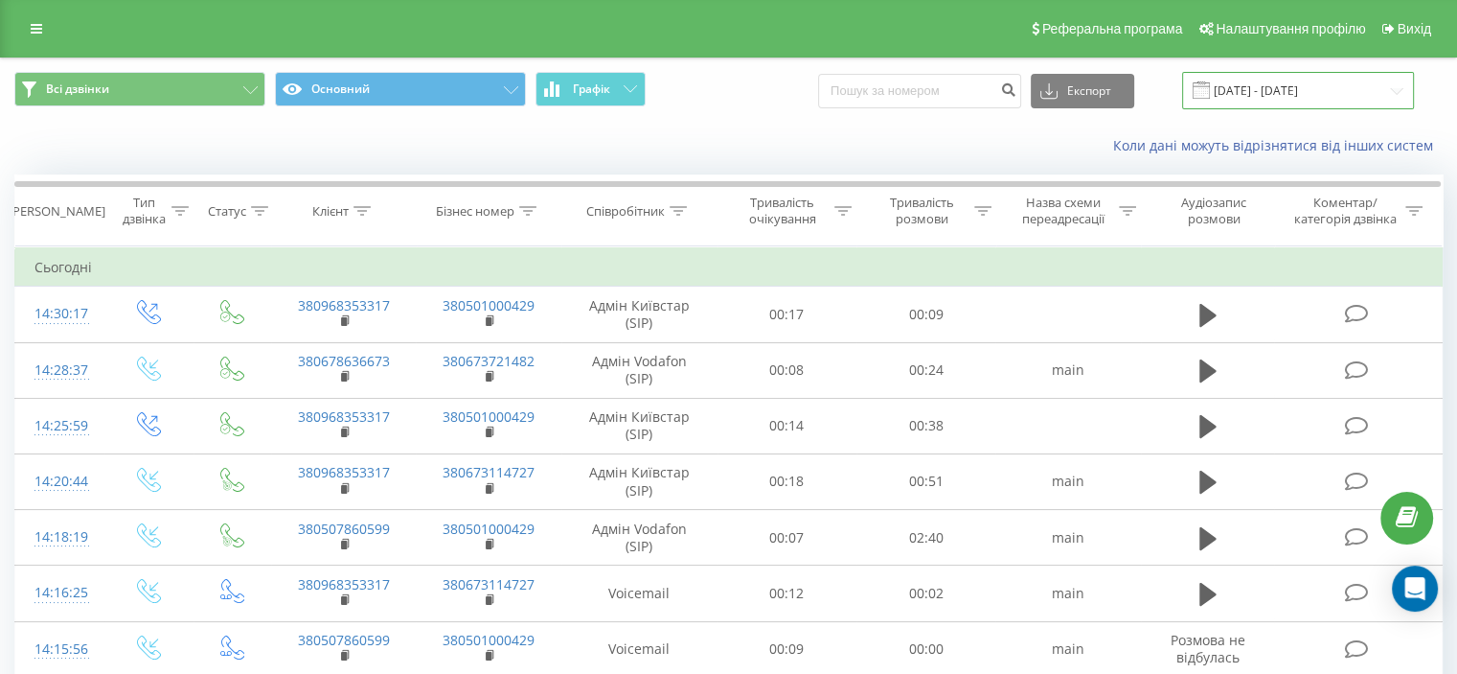
click at [1280, 92] on input "[DATE] - [DATE]" at bounding box center [1298, 90] width 232 height 37
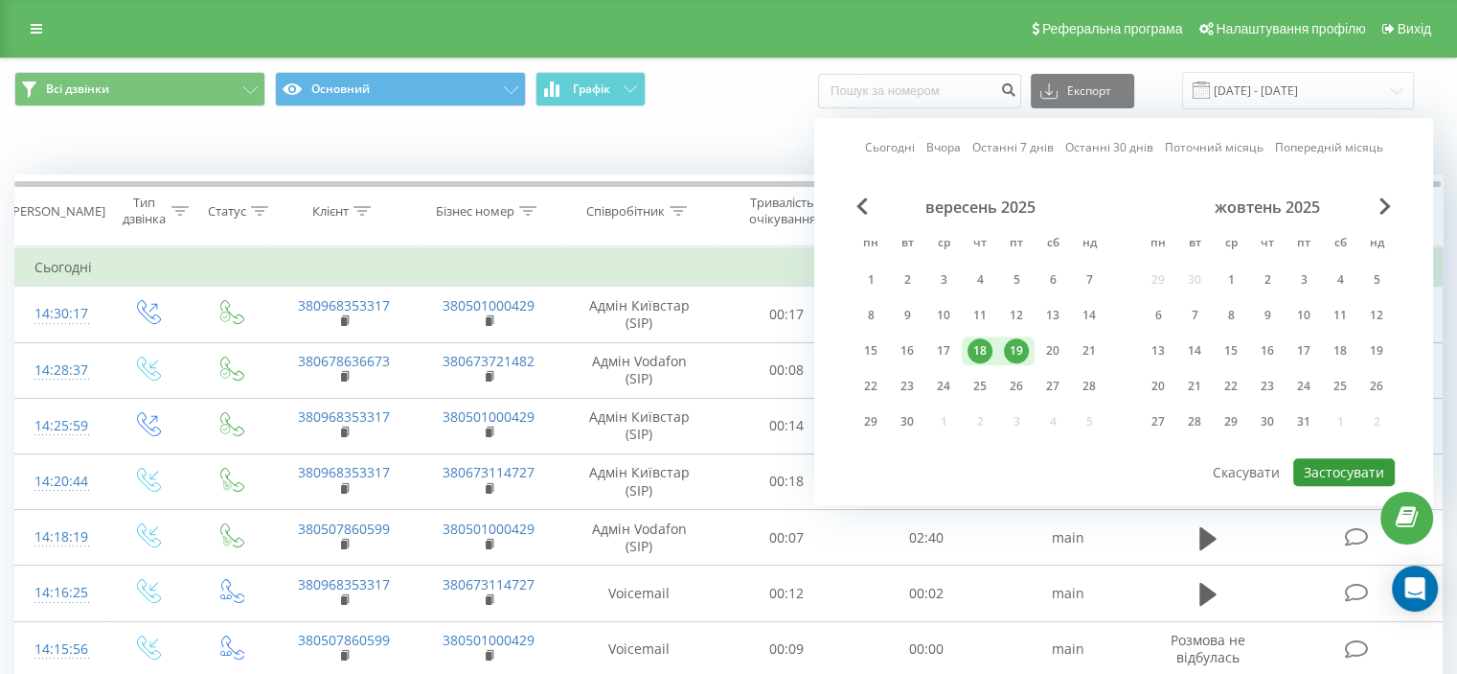
click at [1325, 459] on button "Застосувати" at bounding box center [1345, 472] width 102 height 28
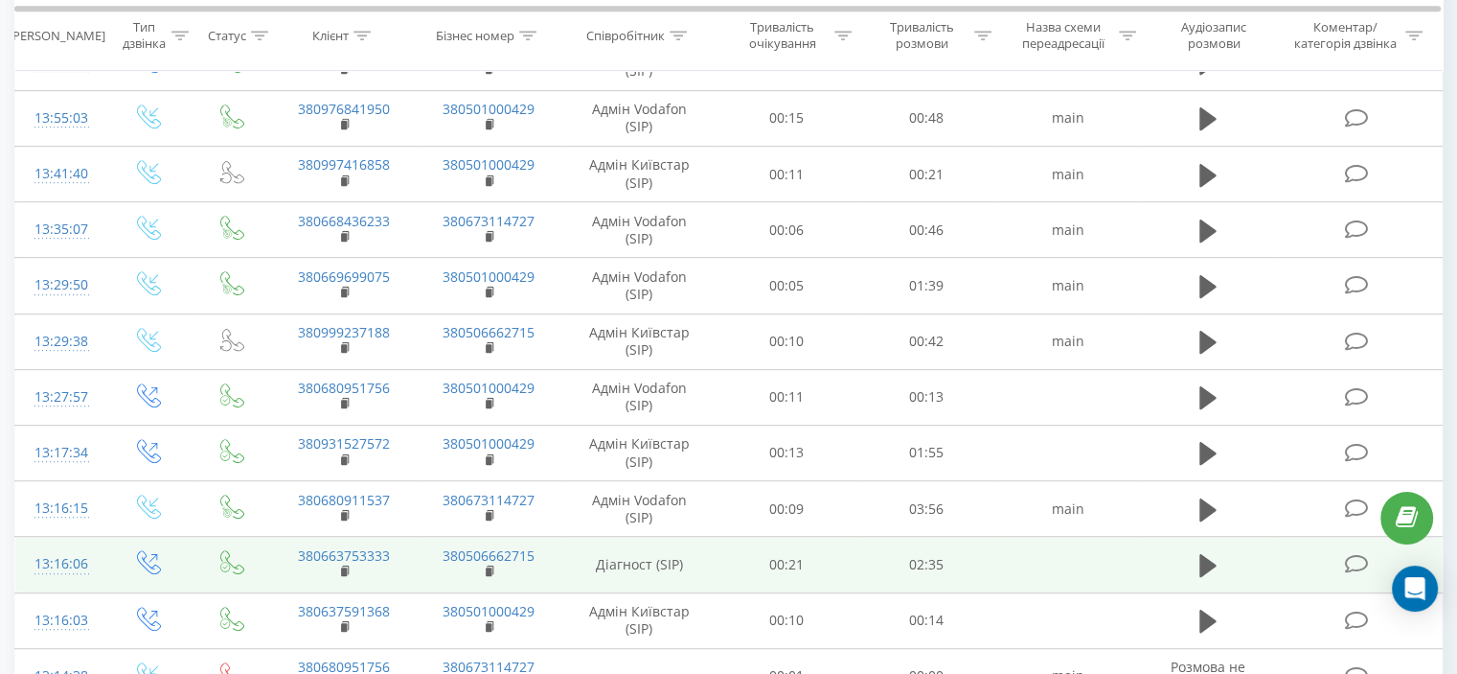
scroll to position [1073, 0]
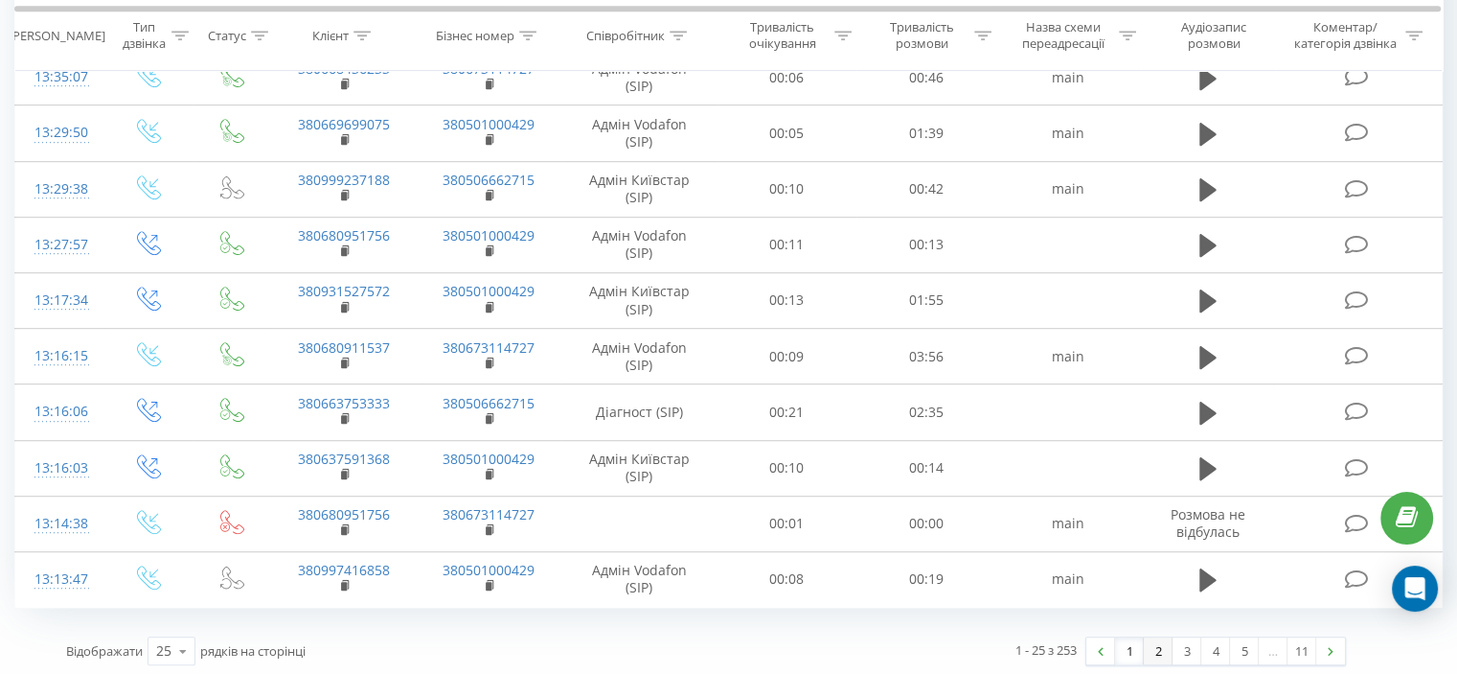
click at [1156, 643] on link "2" at bounding box center [1158, 650] width 29 height 27
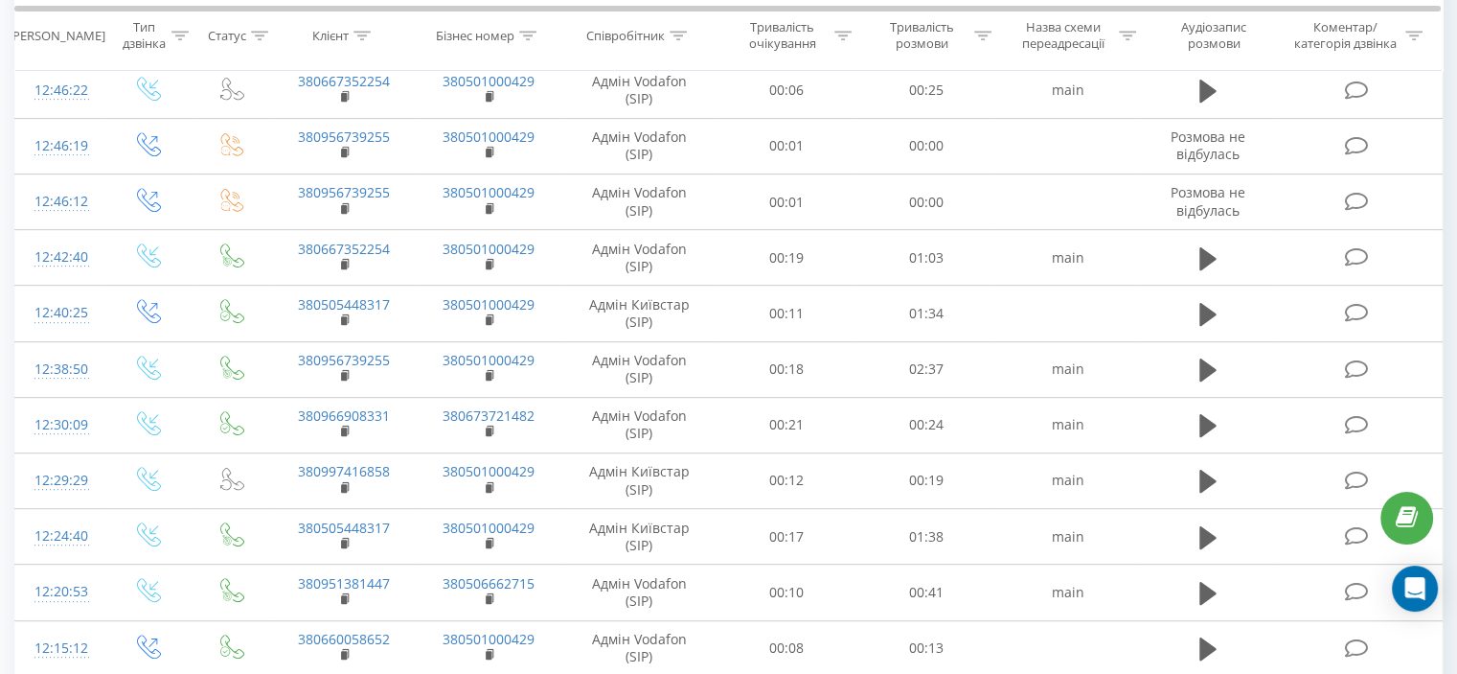
scroll to position [1073, 0]
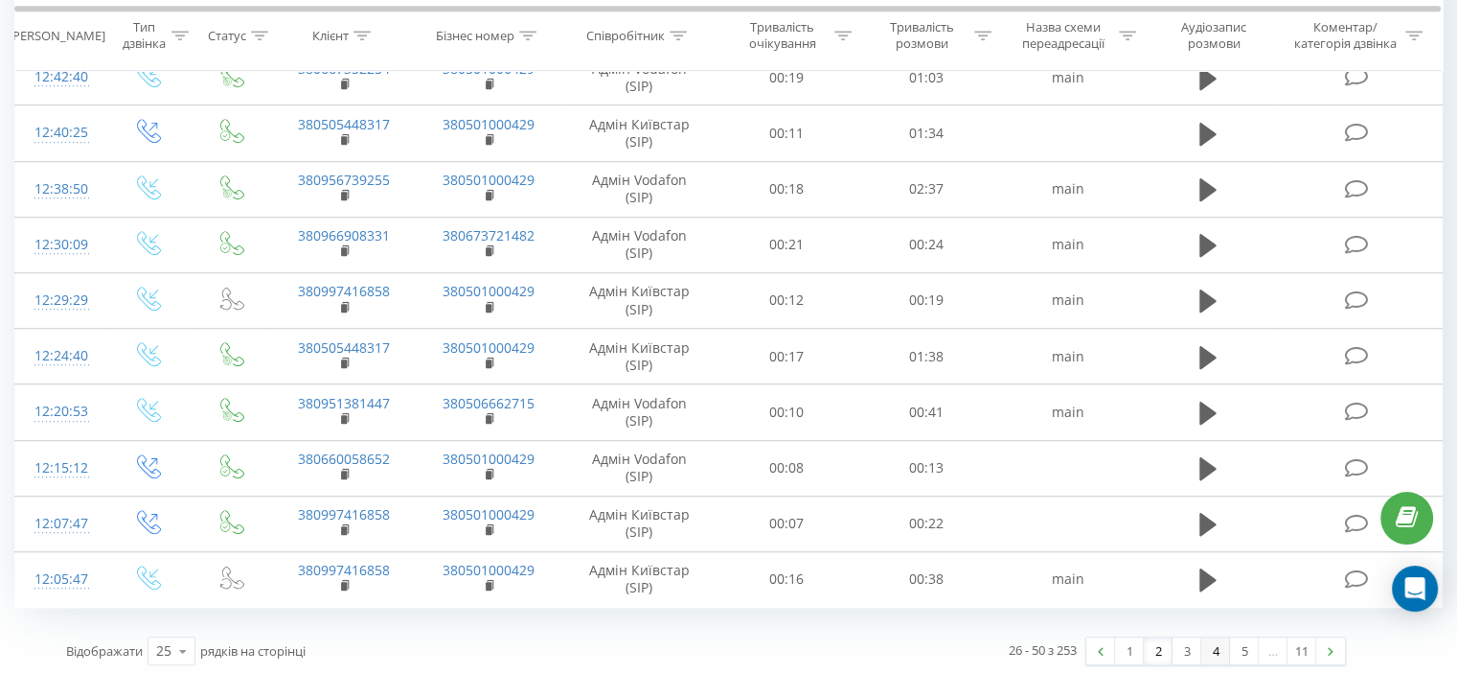
click at [1214, 645] on link "4" at bounding box center [1216, 650] width 29 height 27
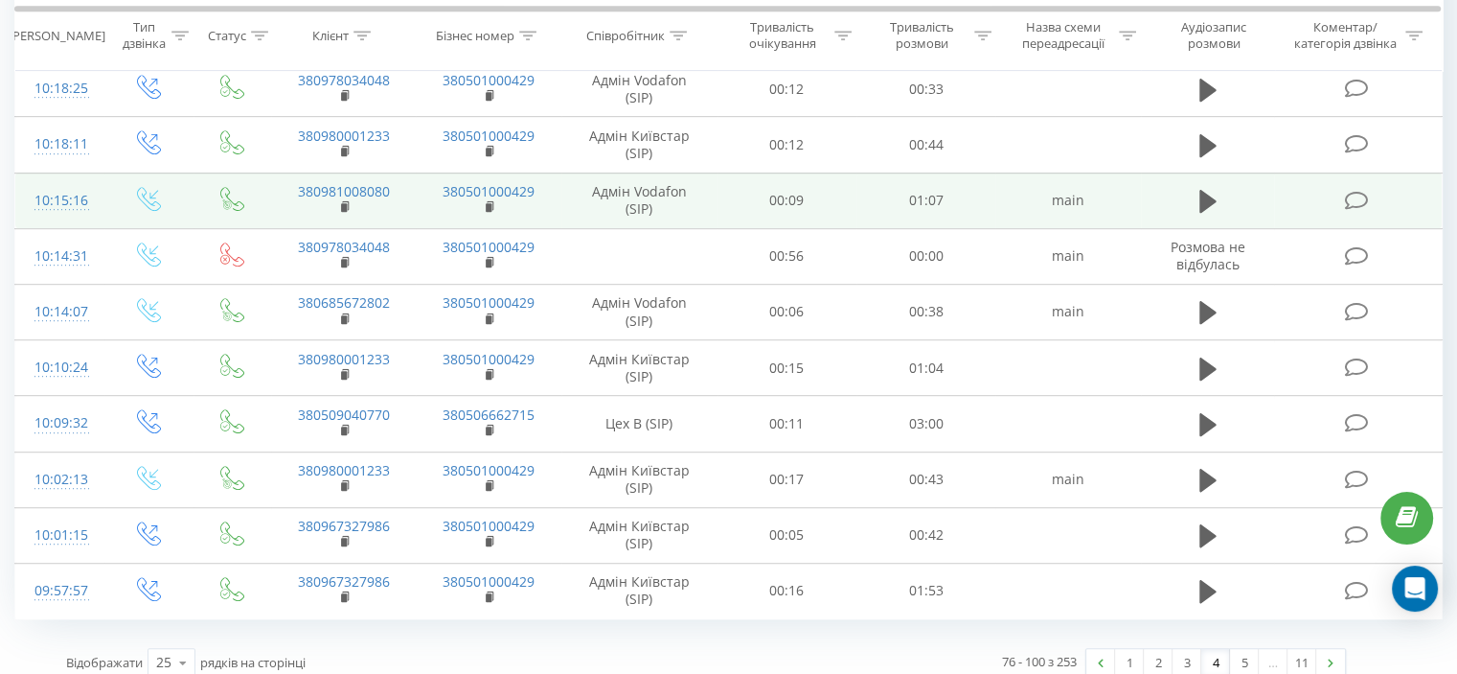
scroll to position [1073, 0]
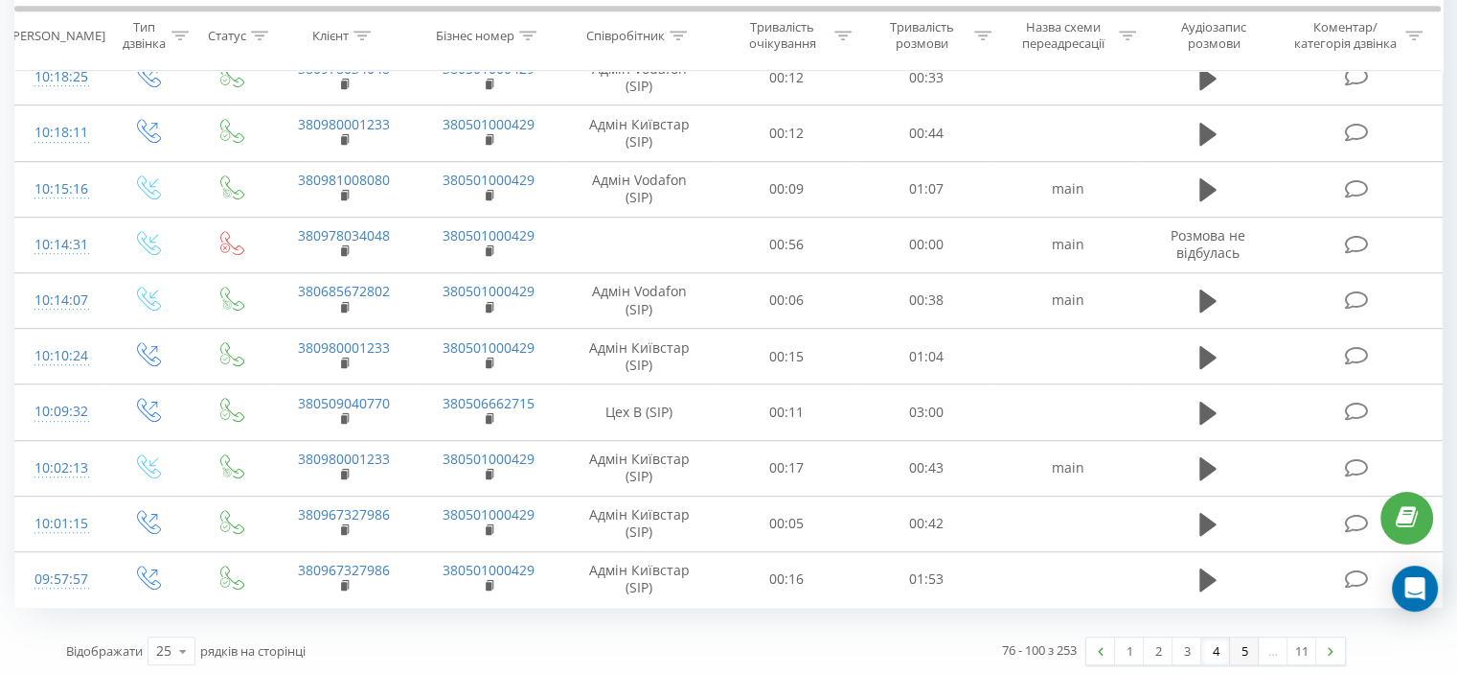
click at [1242, 638] on link "5" at bounding box center [1244, 650] width 29 height 27
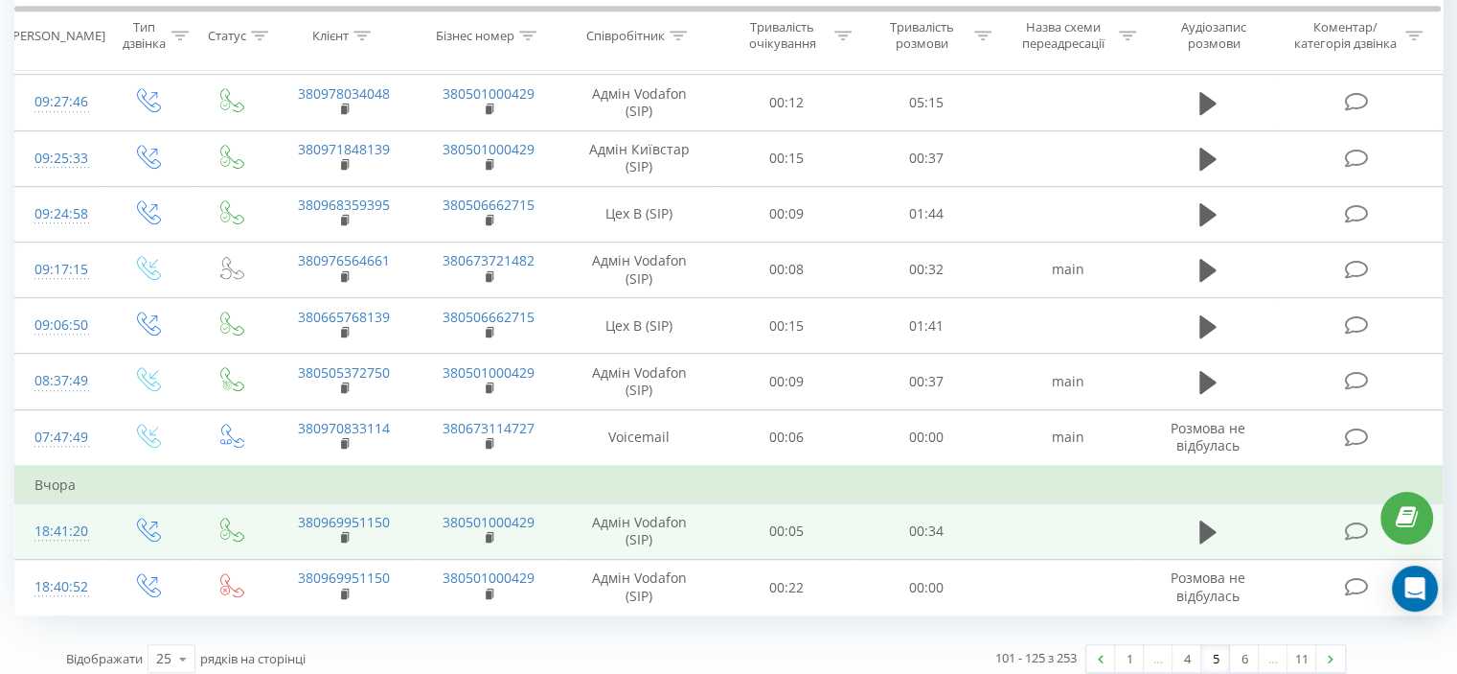
scroll to position [1111, 0]
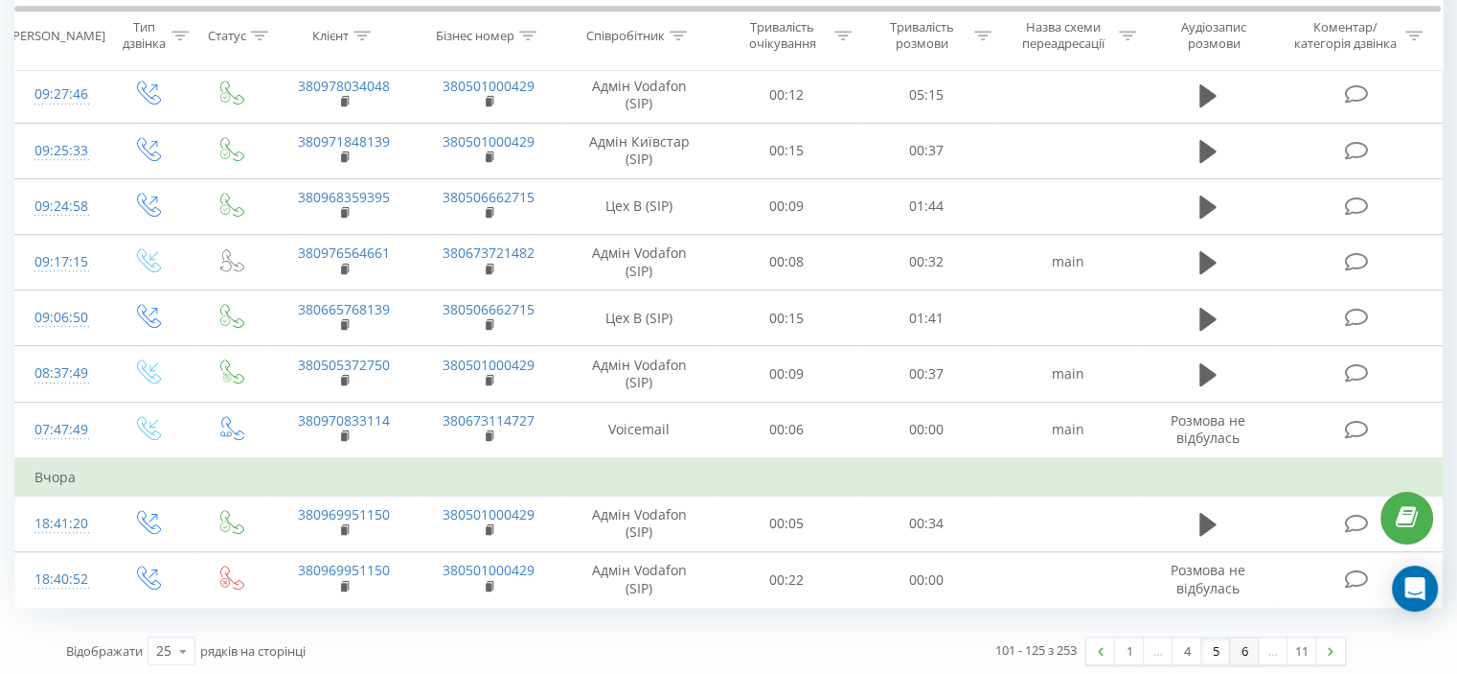
click at [1234, 647] on link "6" at bounding box center [1244, 650] width 29 height 27
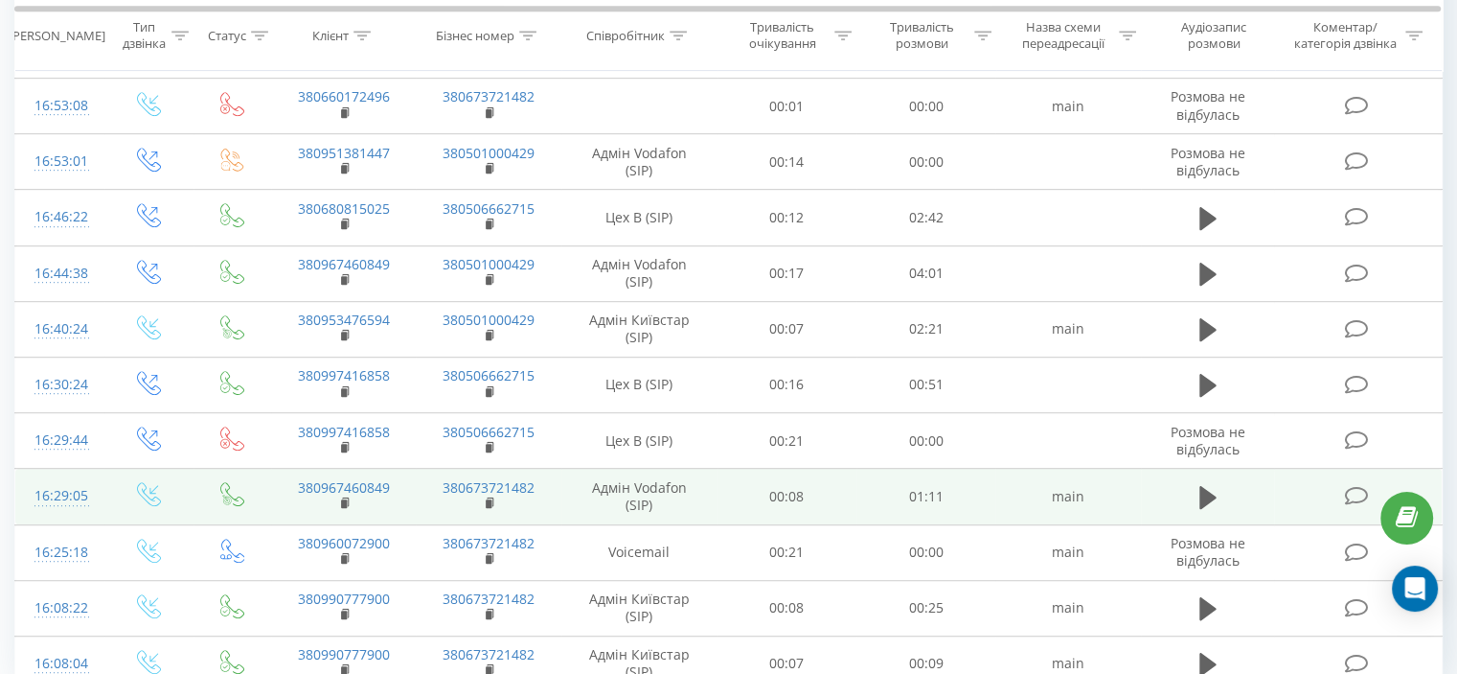
scroll to position [1073, 0]
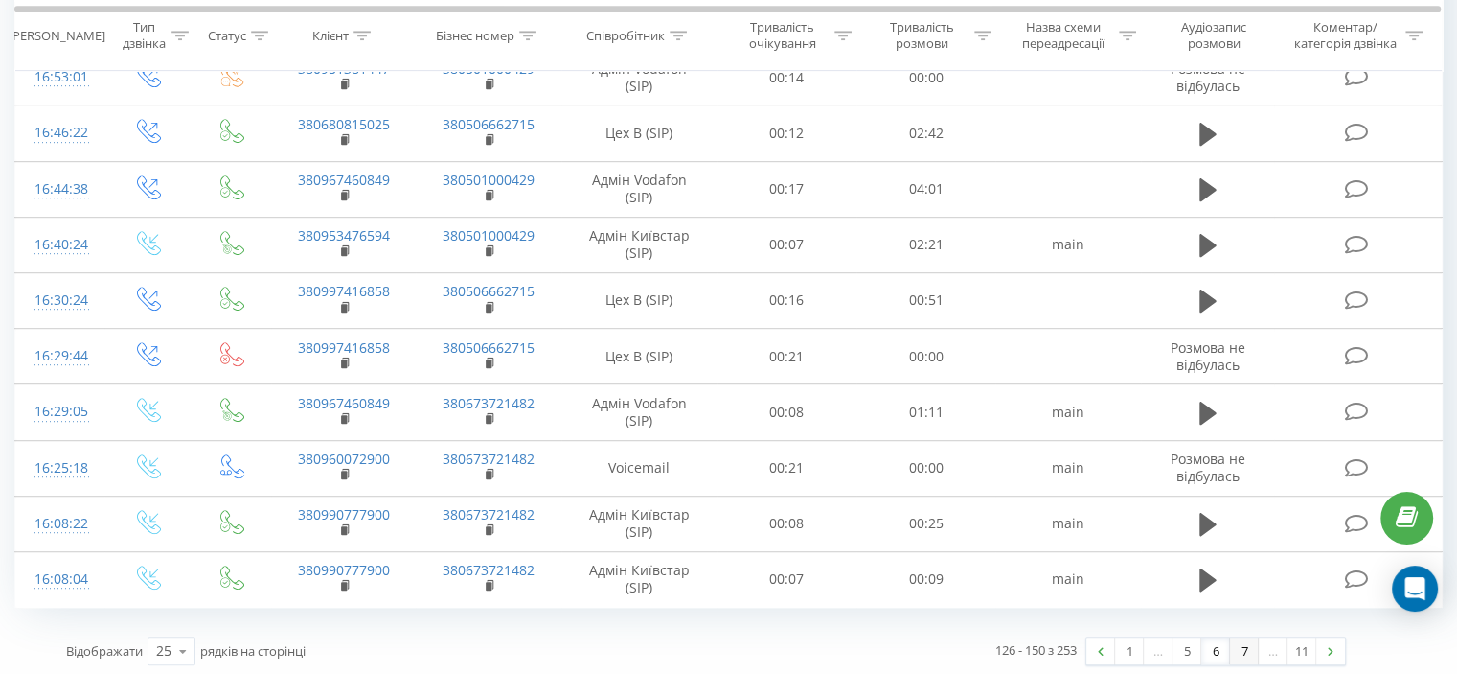
click at [1241, 651] on link "7" at bounding box center [1244, 650] width 29 height 27
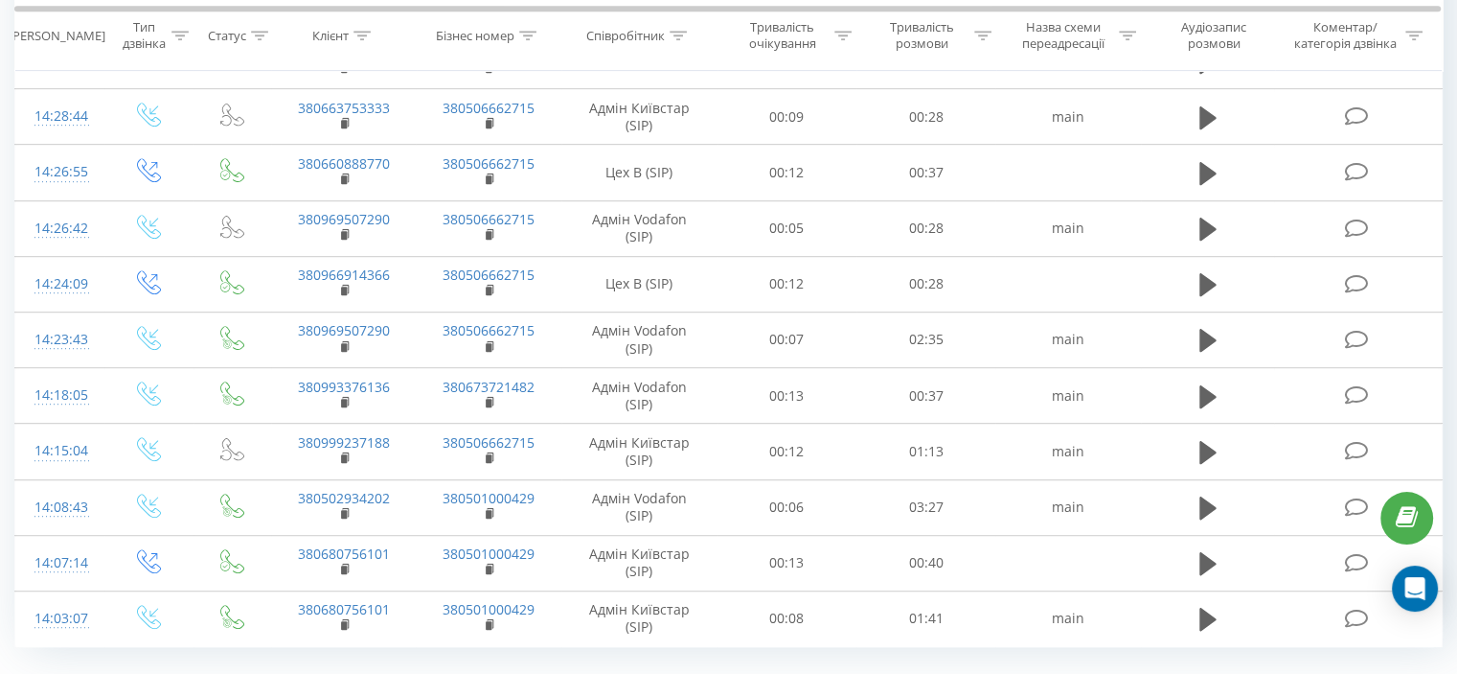
scroll to position [1073, 0]
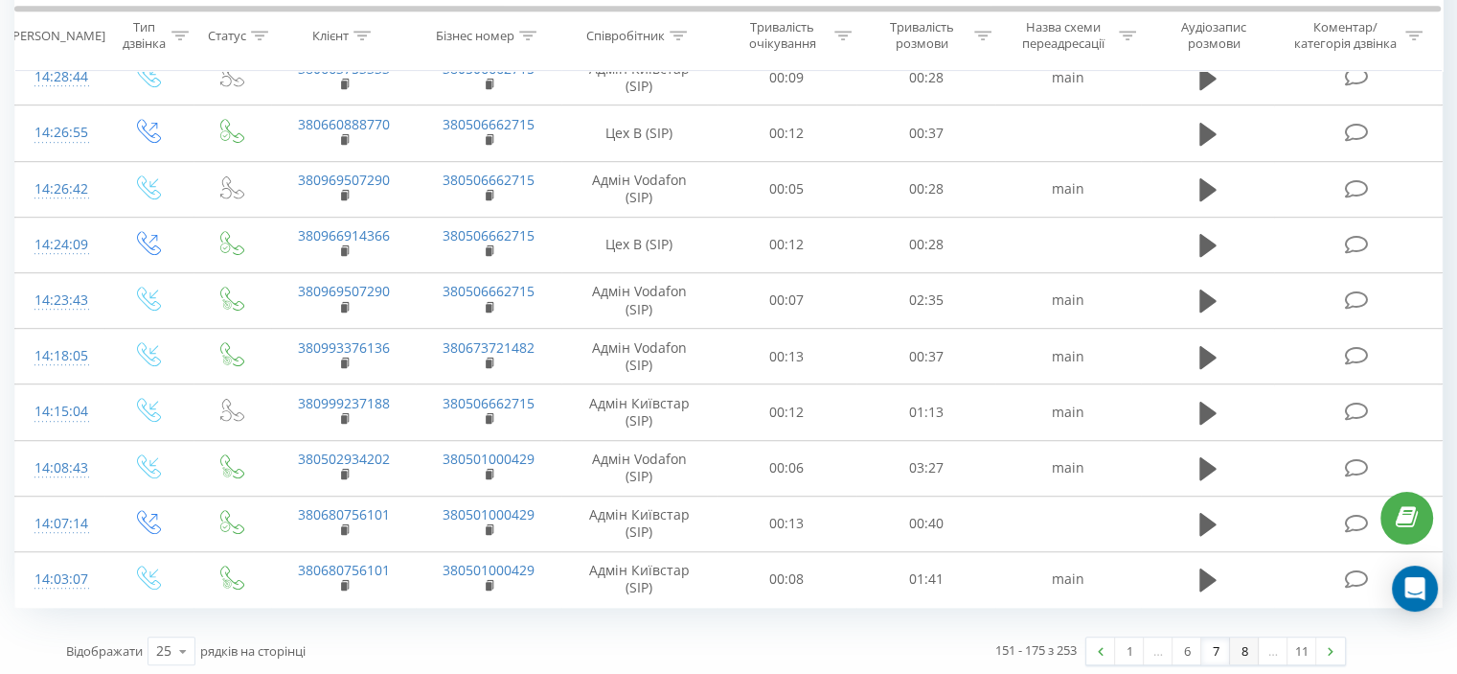
click at [1241, 647] on link "8" at bounding box center [1244, 650] width 29 height 27
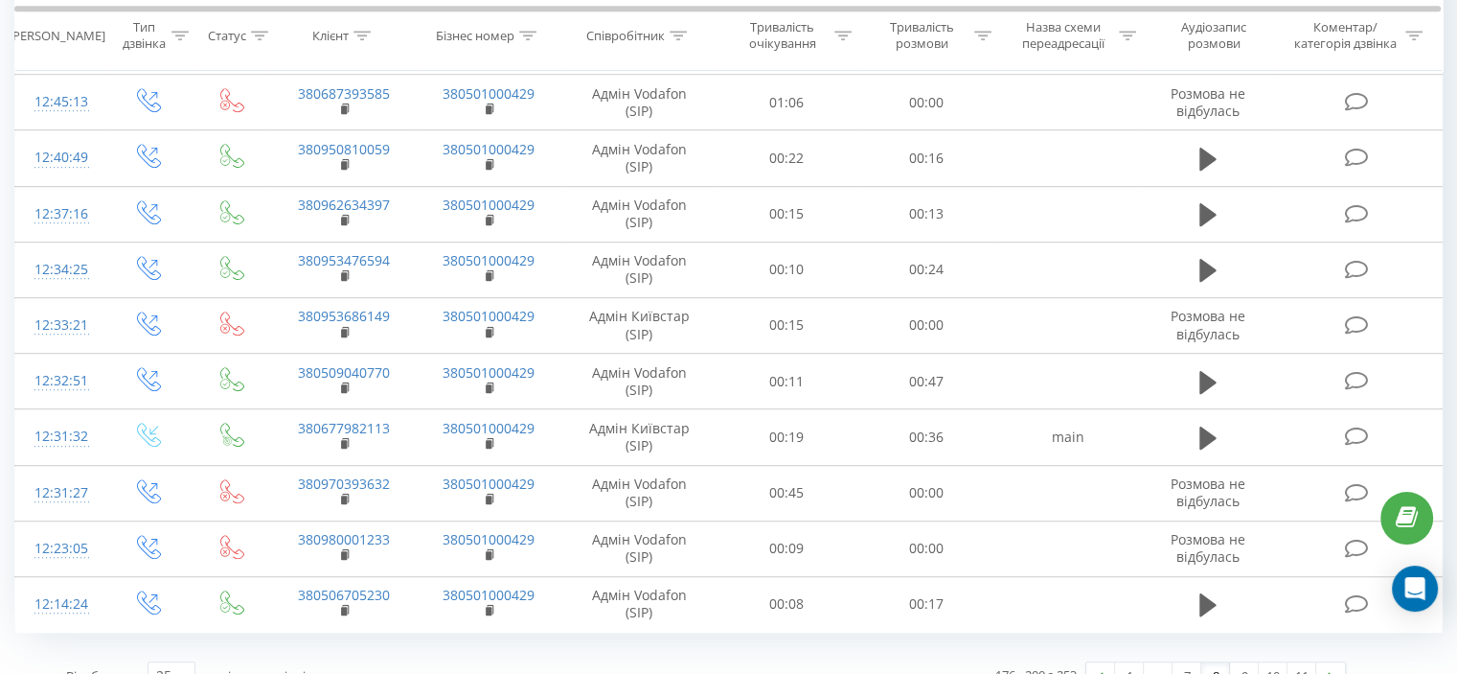
scroll to position [1073, 0]
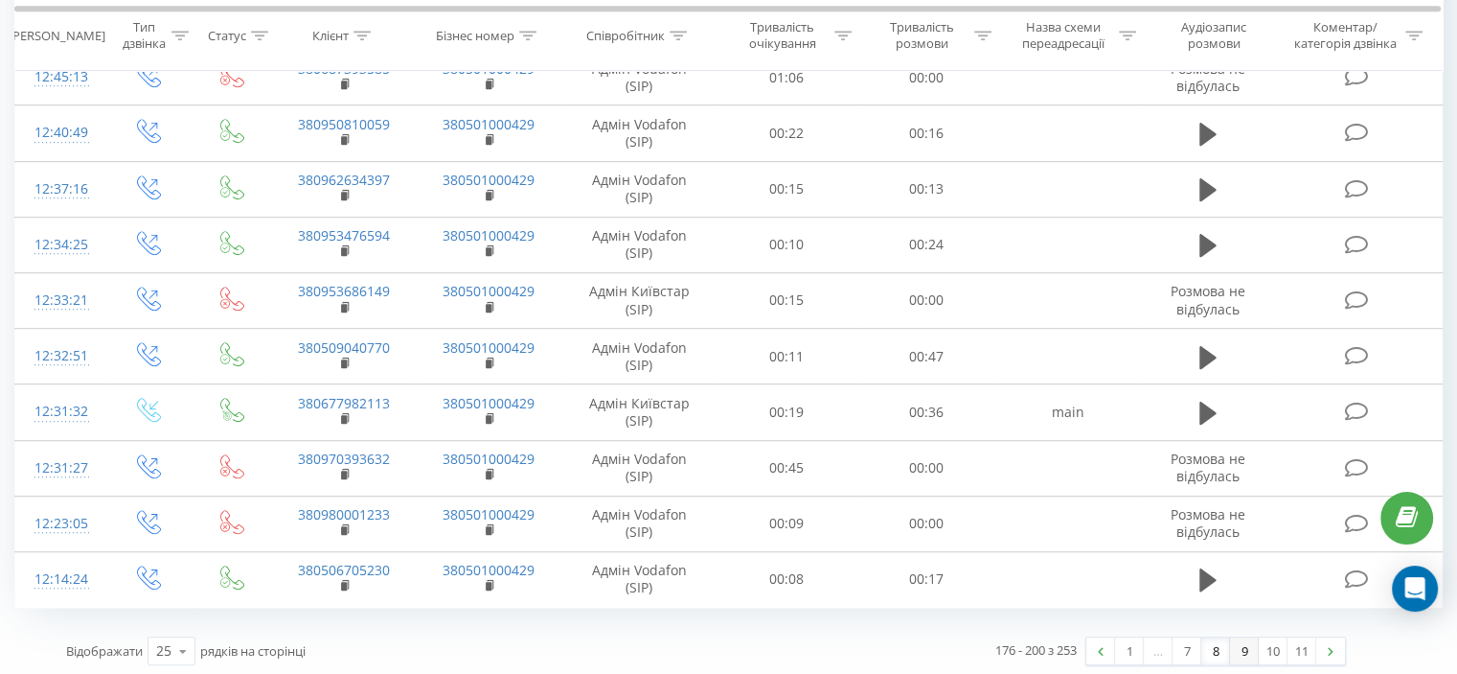
click at [1240, 648] on link "9" at bounding box center [1244, 650] width 29 height 27
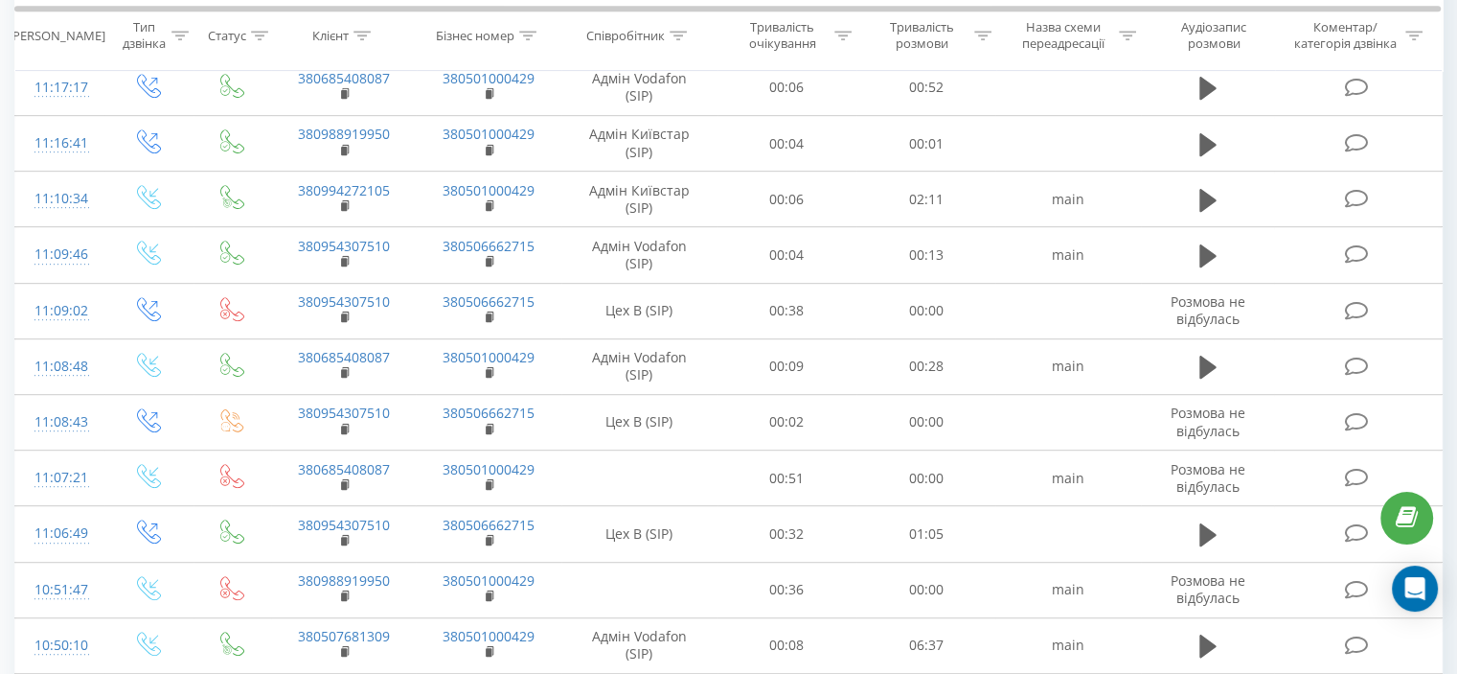
scroll to position [1073, 0]
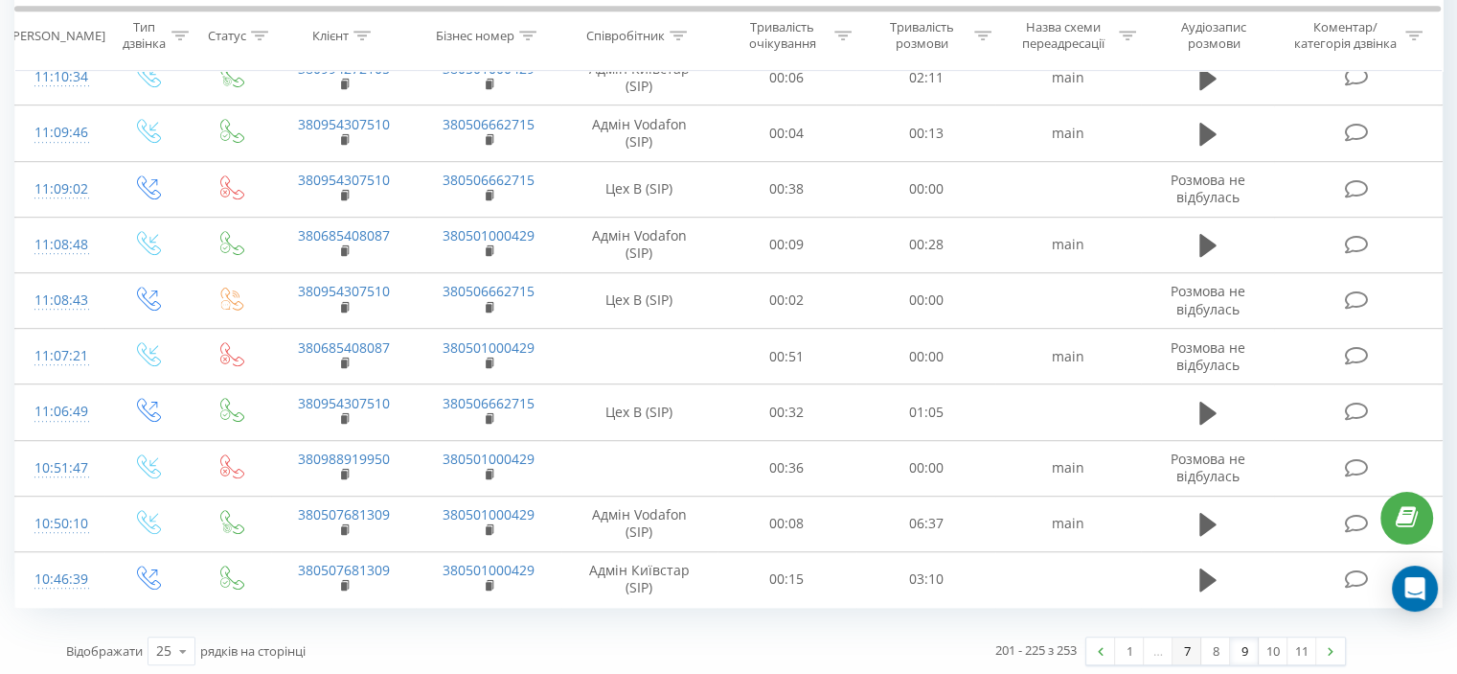
click at [1183, 644] on link "7" at bounding box center [1187, 650] width 29 height 27
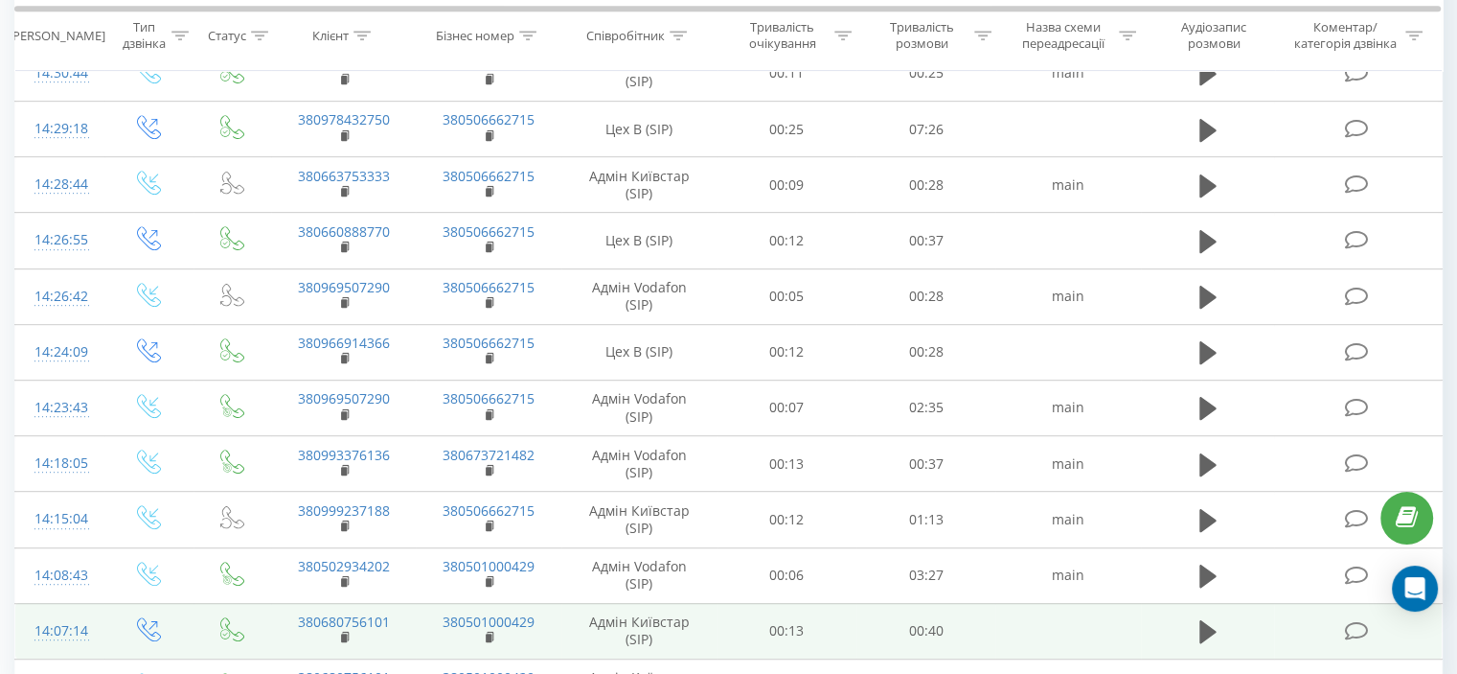
scroll to position [1073, 0]
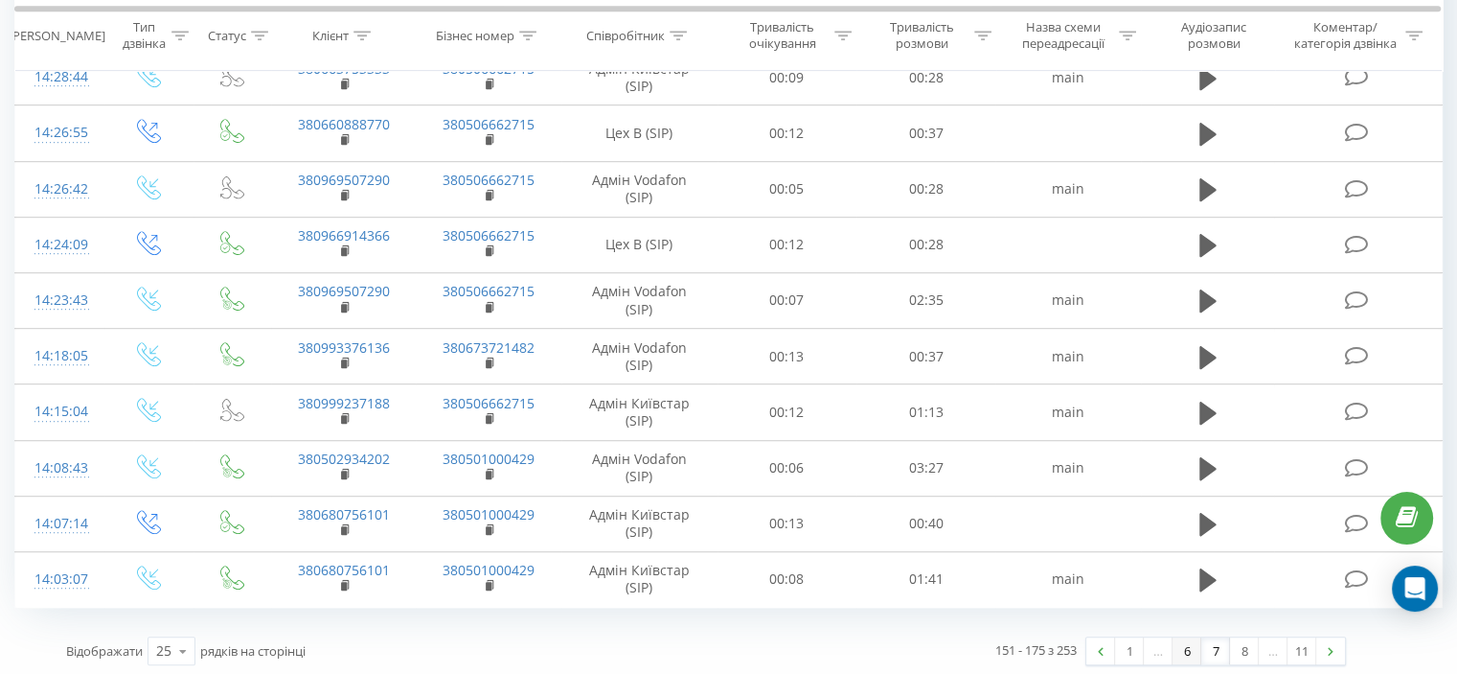
click at [1187, 650] on link "6" at bounding box center [1187, 650] width 29 height 27
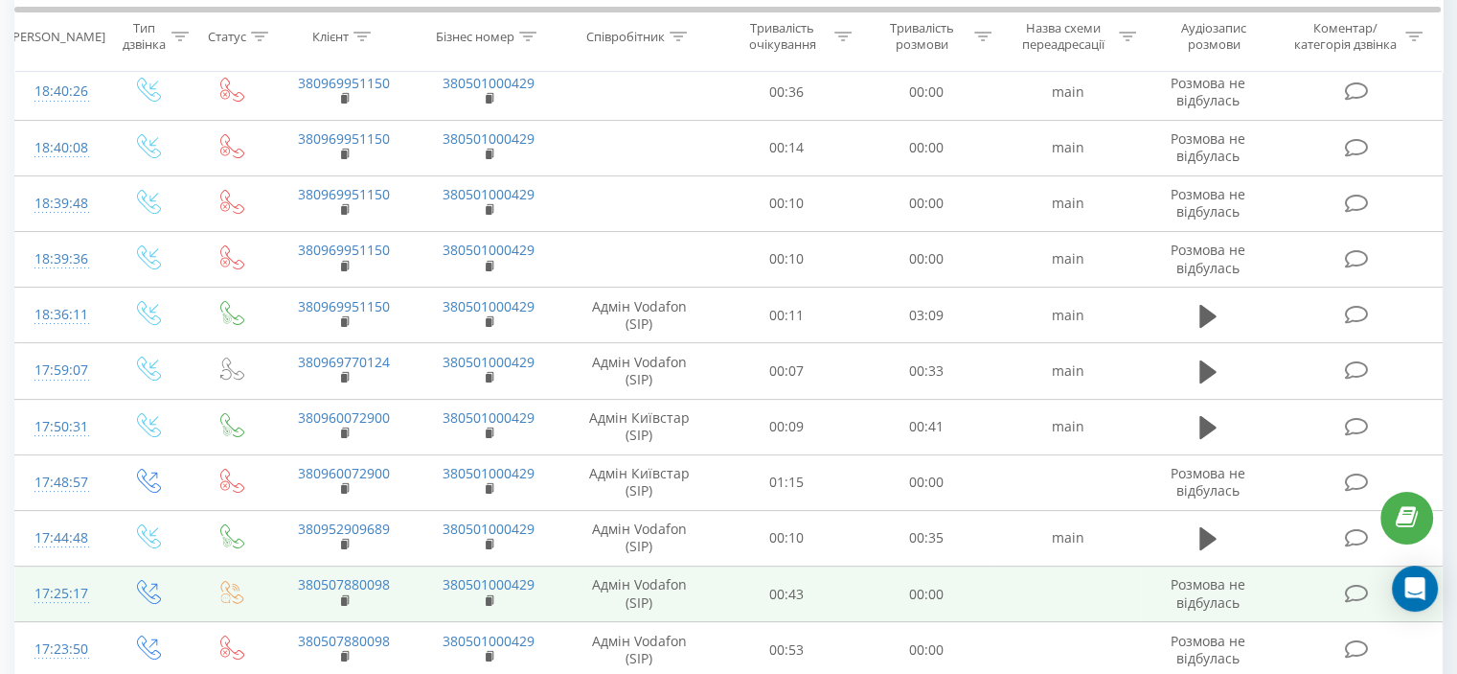
scroll to position [318, 0]
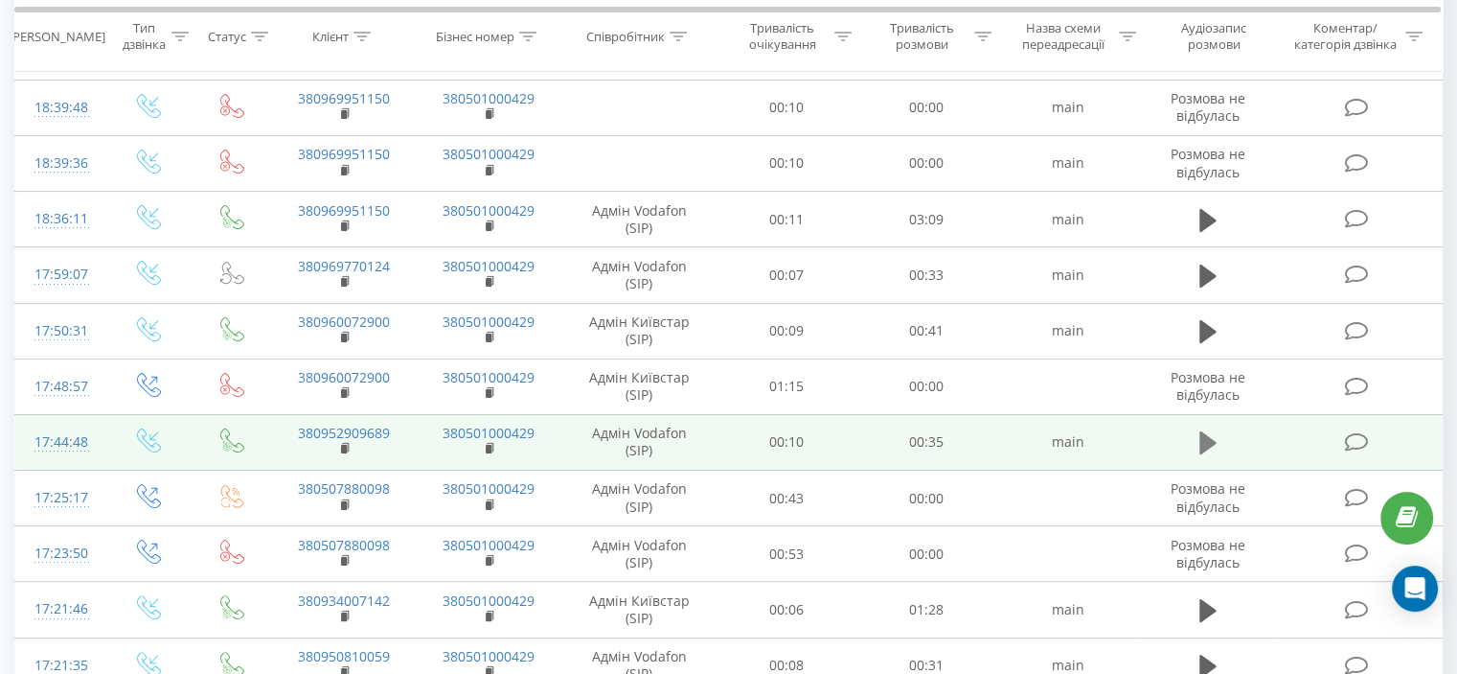
click at [1201, 448] on icon at bounding box center [1208, 442] width 17 height 23
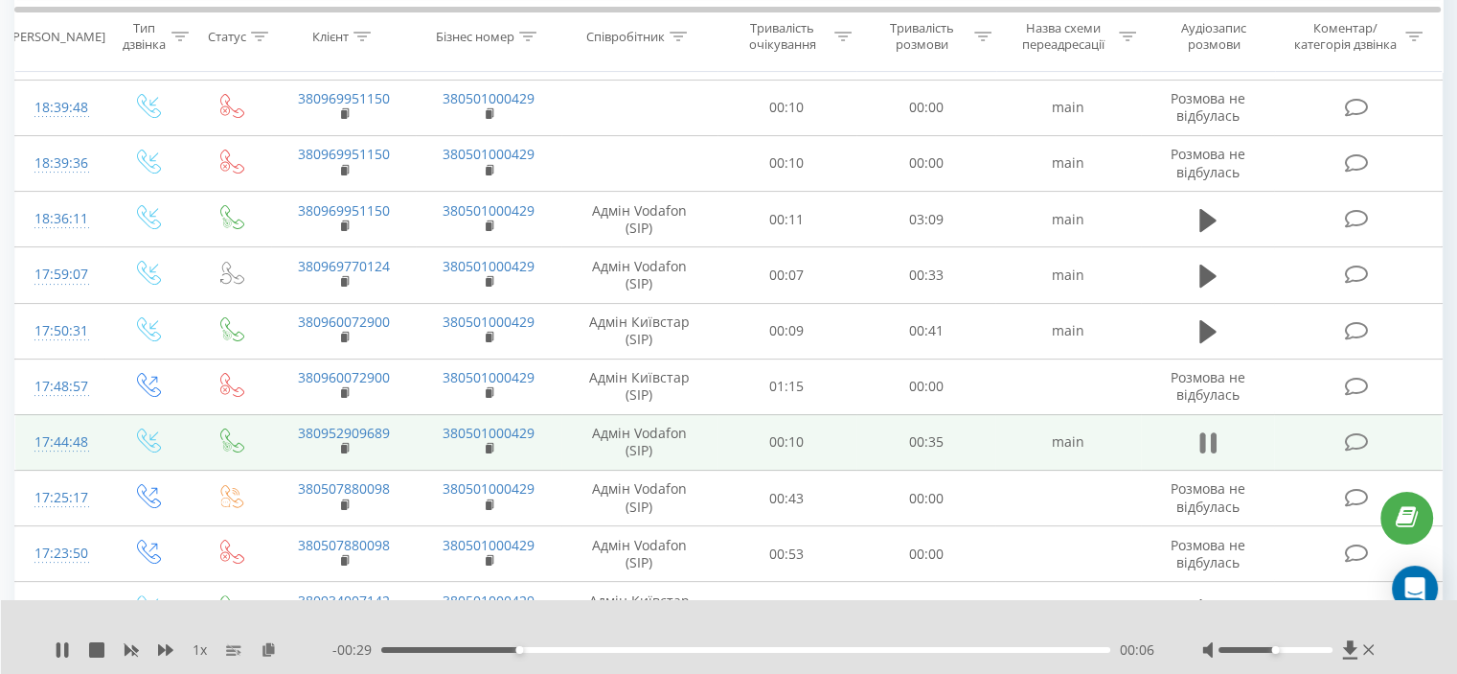
click at [1207, 455] on button at bounding box center [1208, 442] width 29 height 29
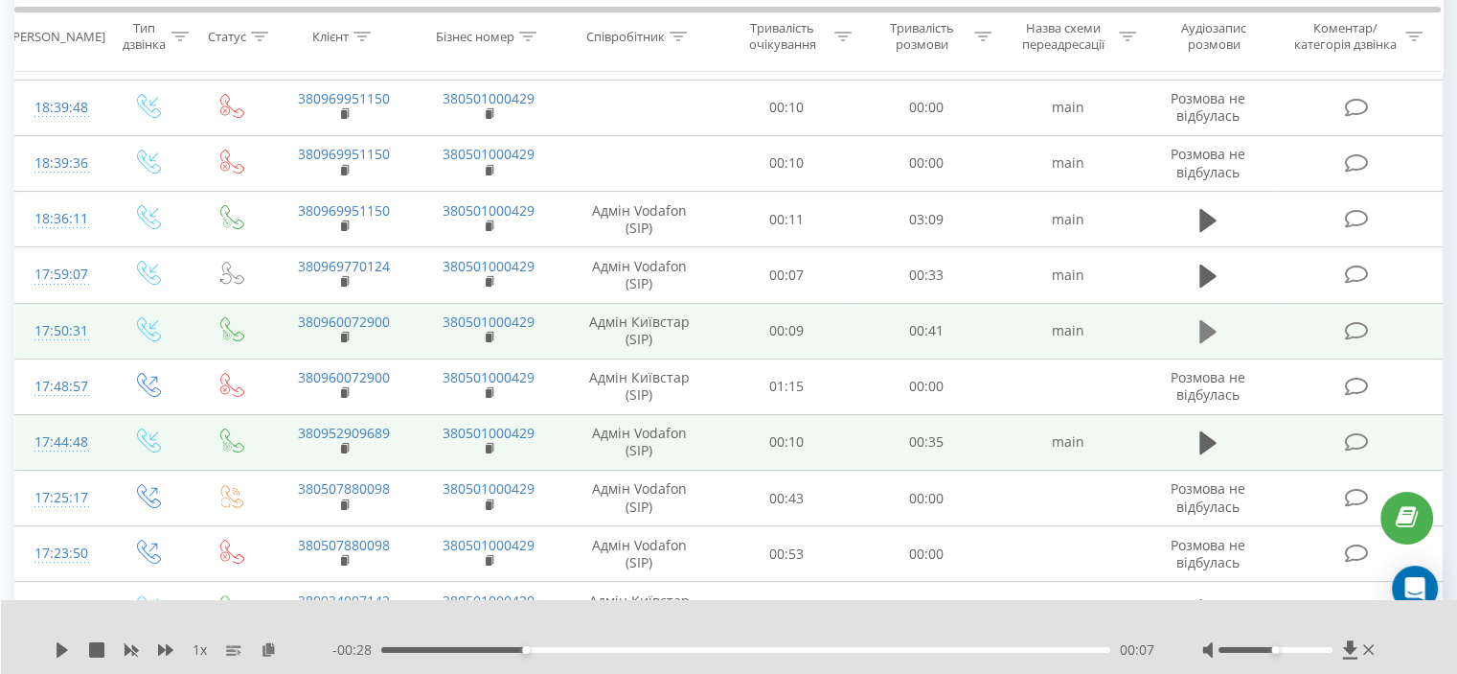
click at [1197, 331] on button at bounding box center [1208, 331] width 29 height 29
click at [1203, 332] on icon at bounding box center [1203, 331] width 6 height 21
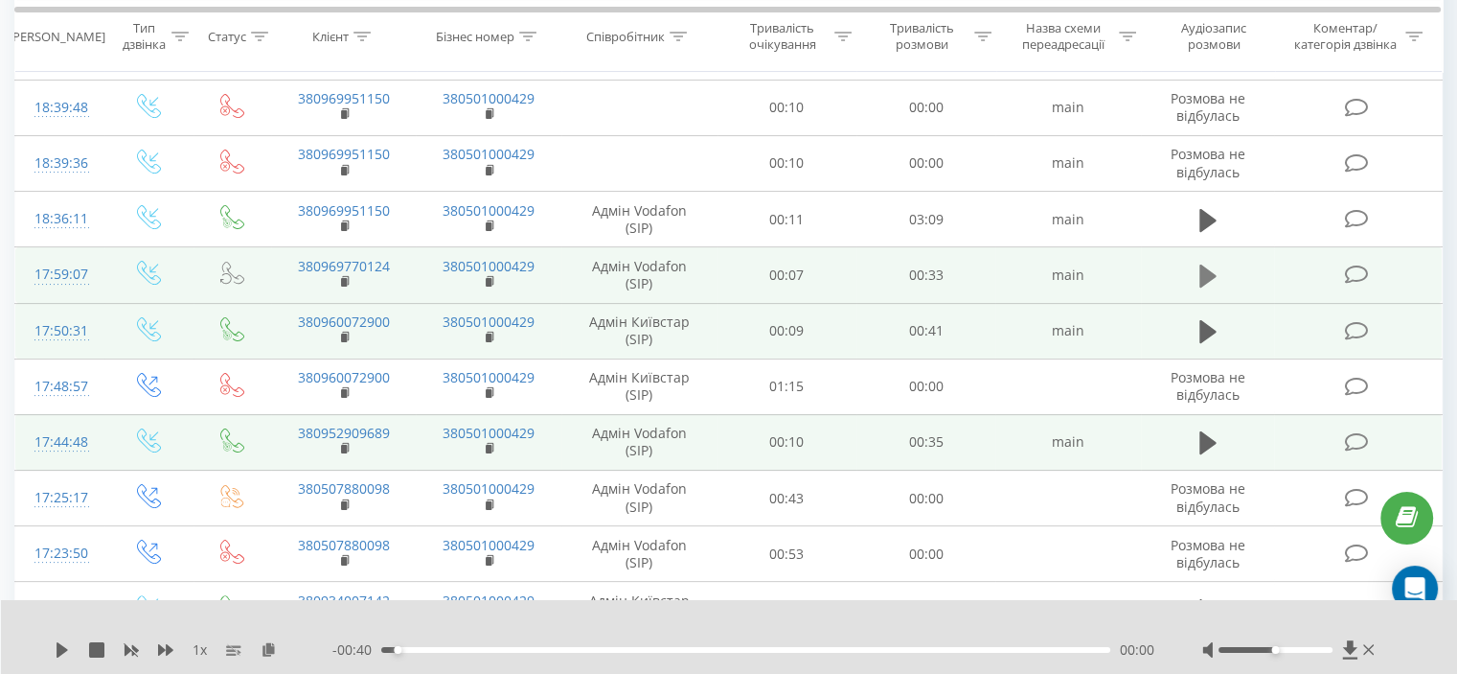
click at [1200, 271] on icon at bounding box center [1208, 276] width 17 height 27
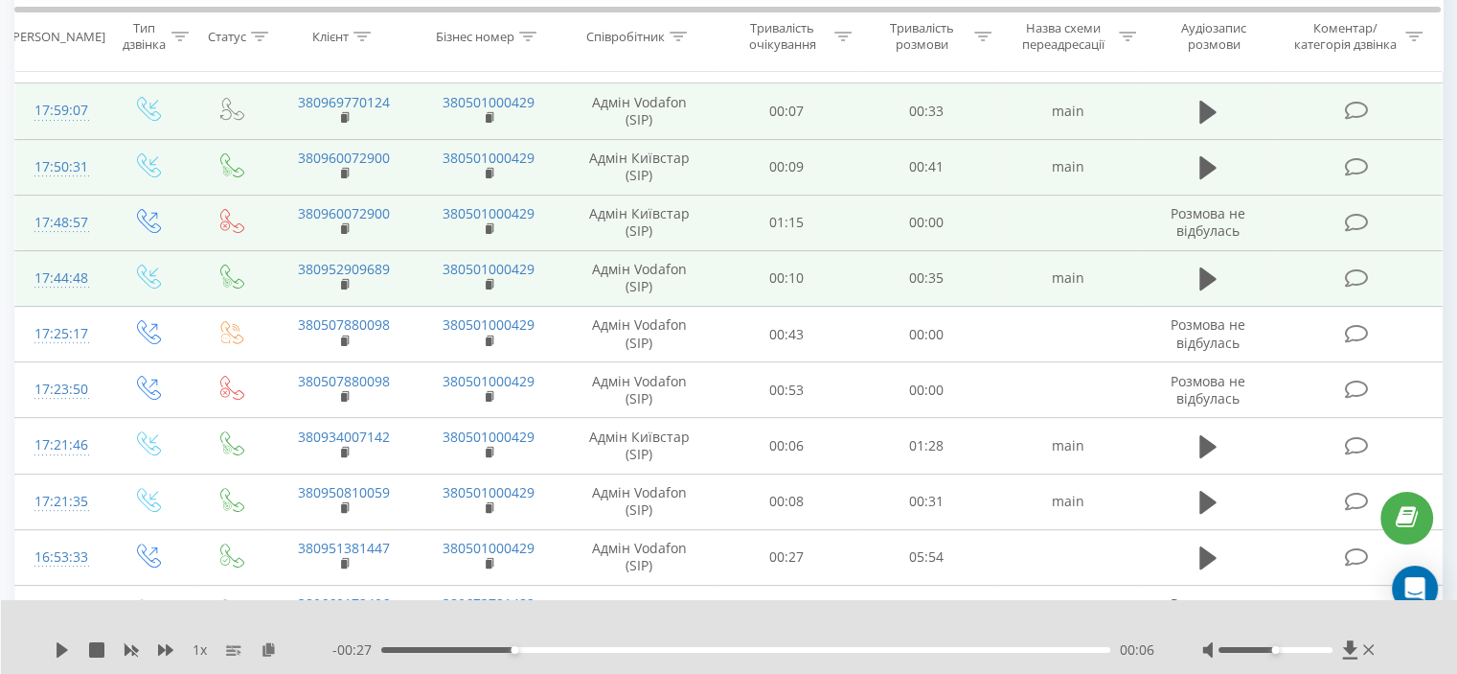
scroll to position [510, 0]
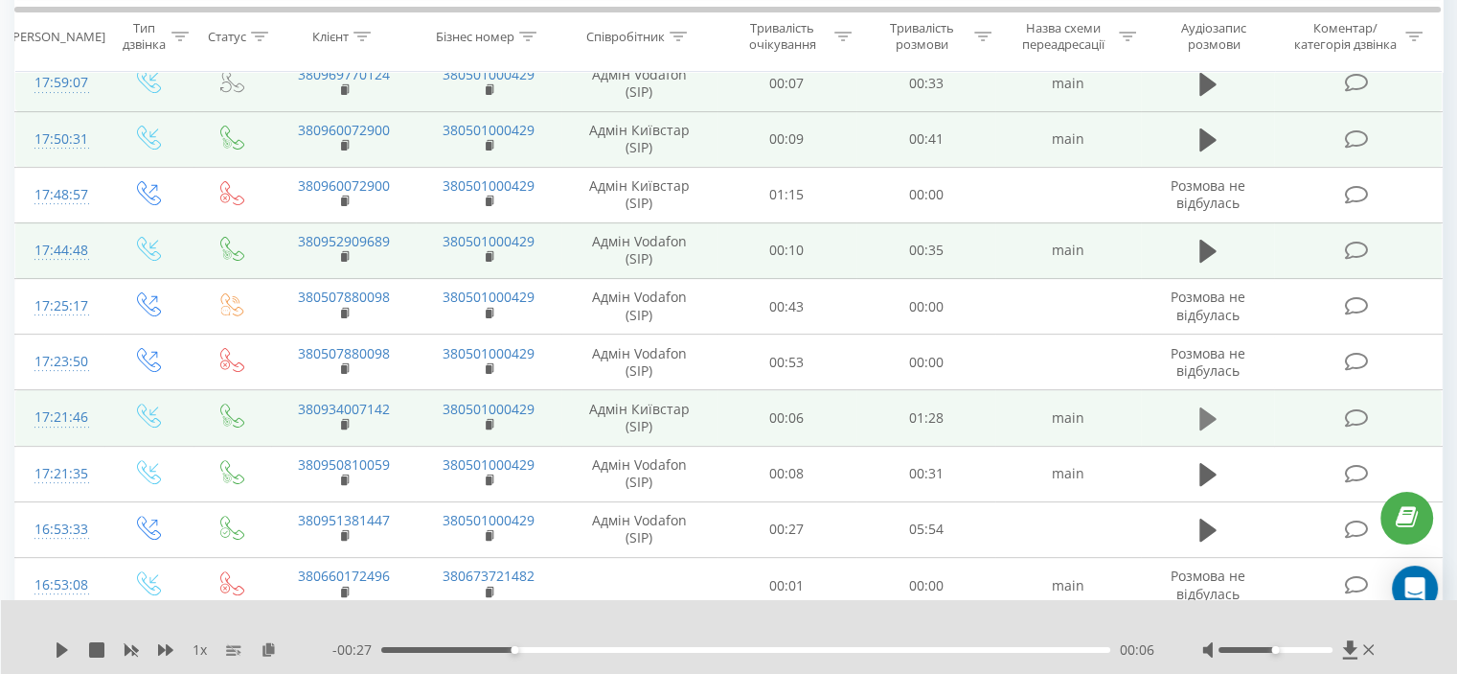
click at [1209, 413] on icon at bounding box center [1208, 418] width 17 height 23
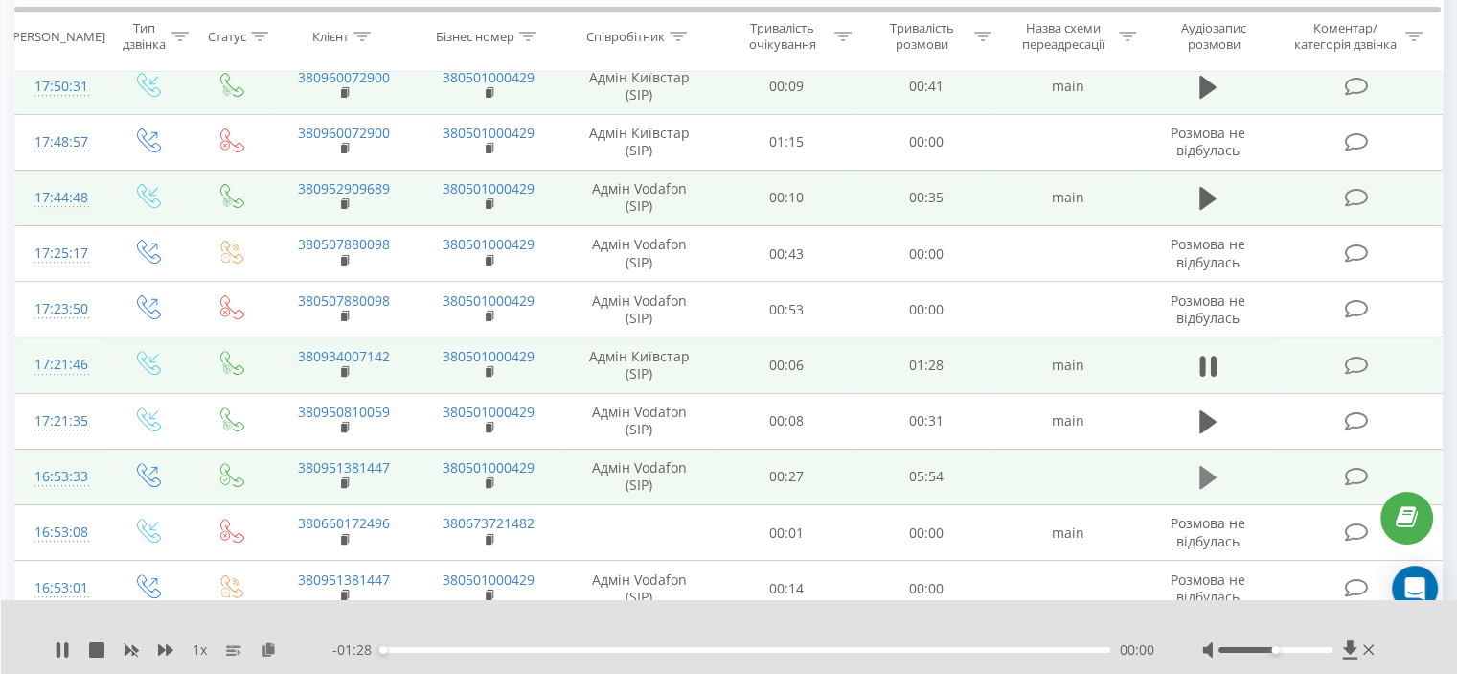
scroll to position [606, 0]
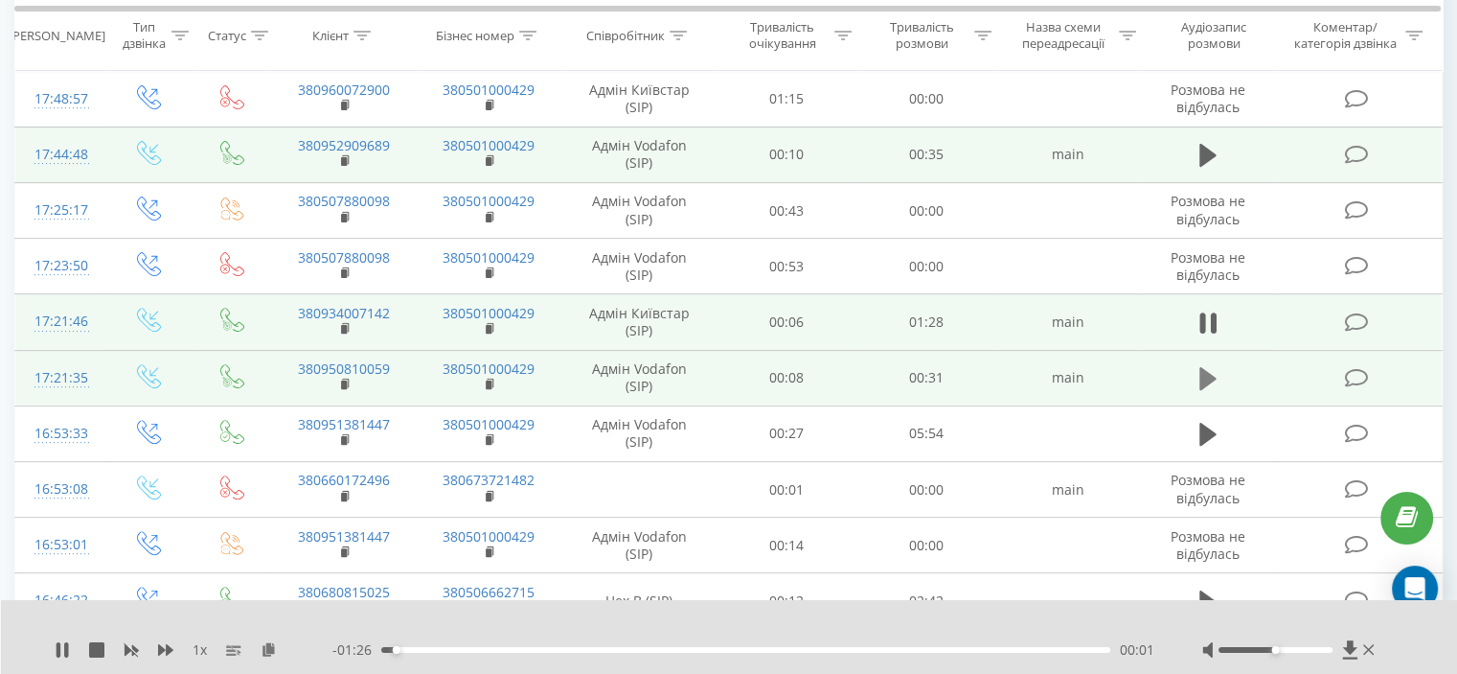
click at [1196, 379] on button at bounding box center [1208, 378] width 29 height 29
click at [1197, 378] on button at bounding box center [1208, 378] width 29 height 29
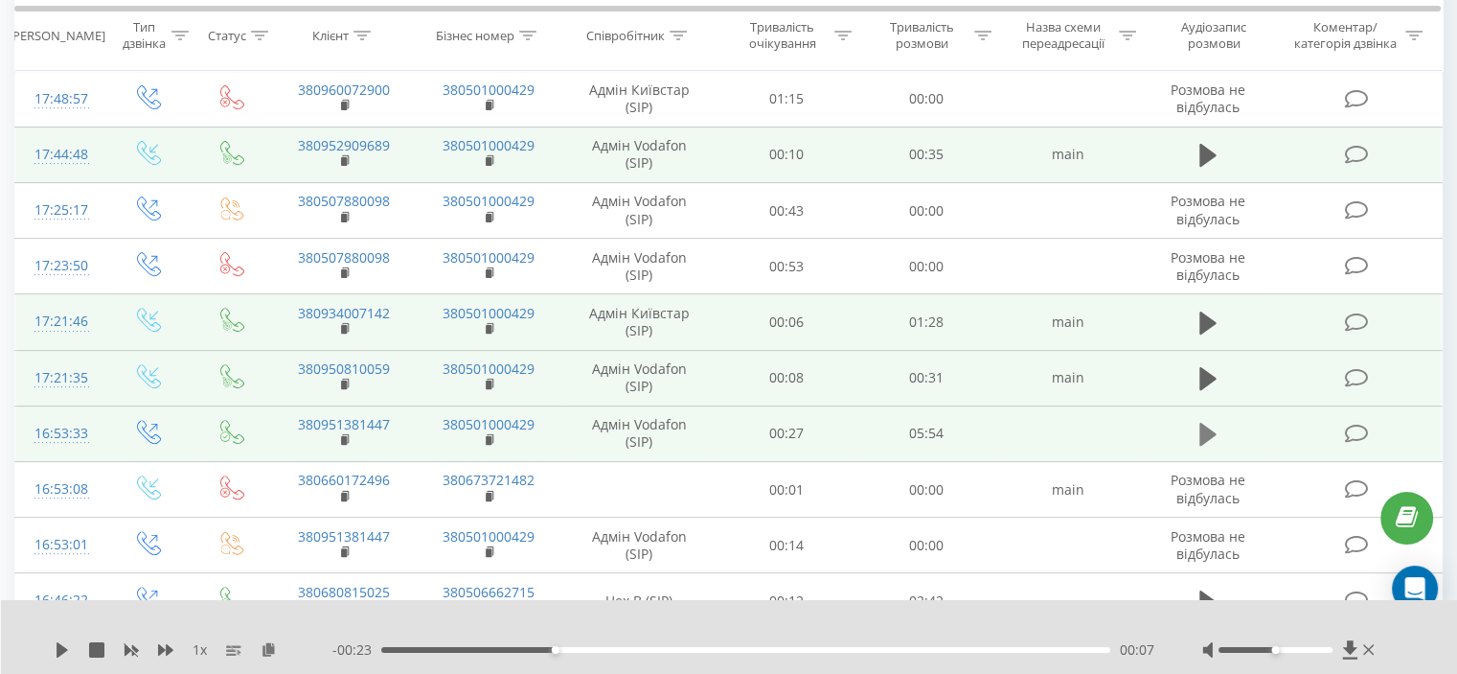
click at [1195, 425] on button at bounding box center [1208, 434] width 29 height 29
click at [1194, 424] on button at bounding box center [1208, 434] width 29 height 29
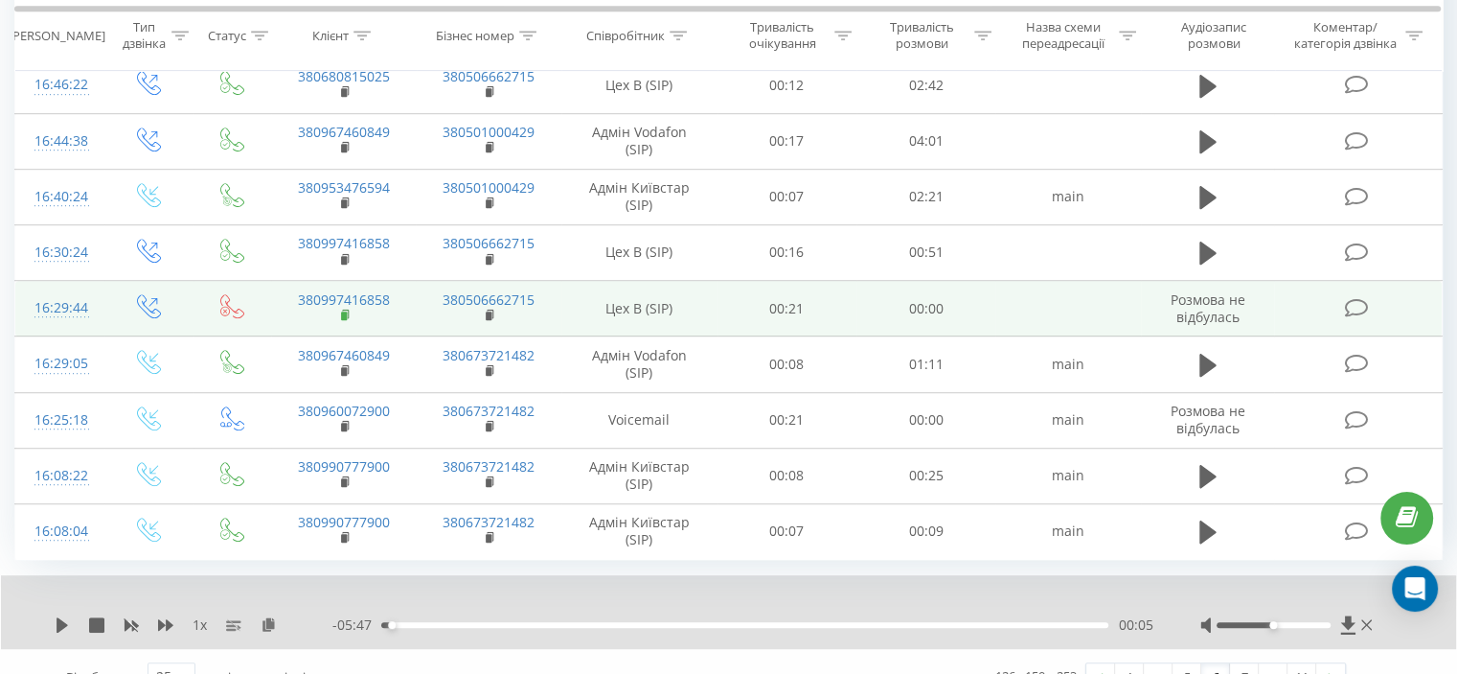
scroll to position [1146, 0]
